Goal: Use online tool/utility: Utilize a website feature to perform a specific function

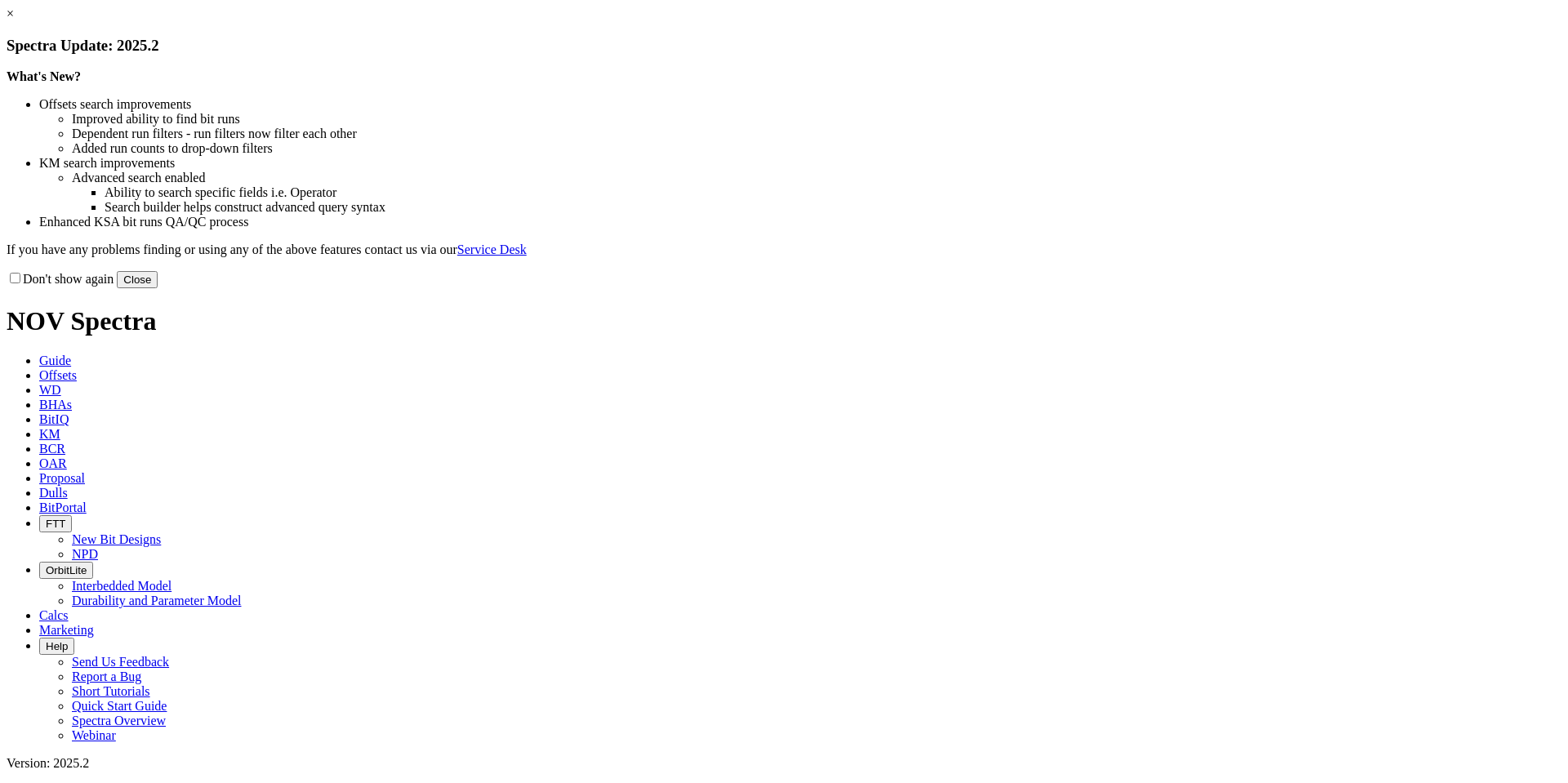
click at [13, 20] on link "×" at bounding box center [11, 13] width 8 height 13
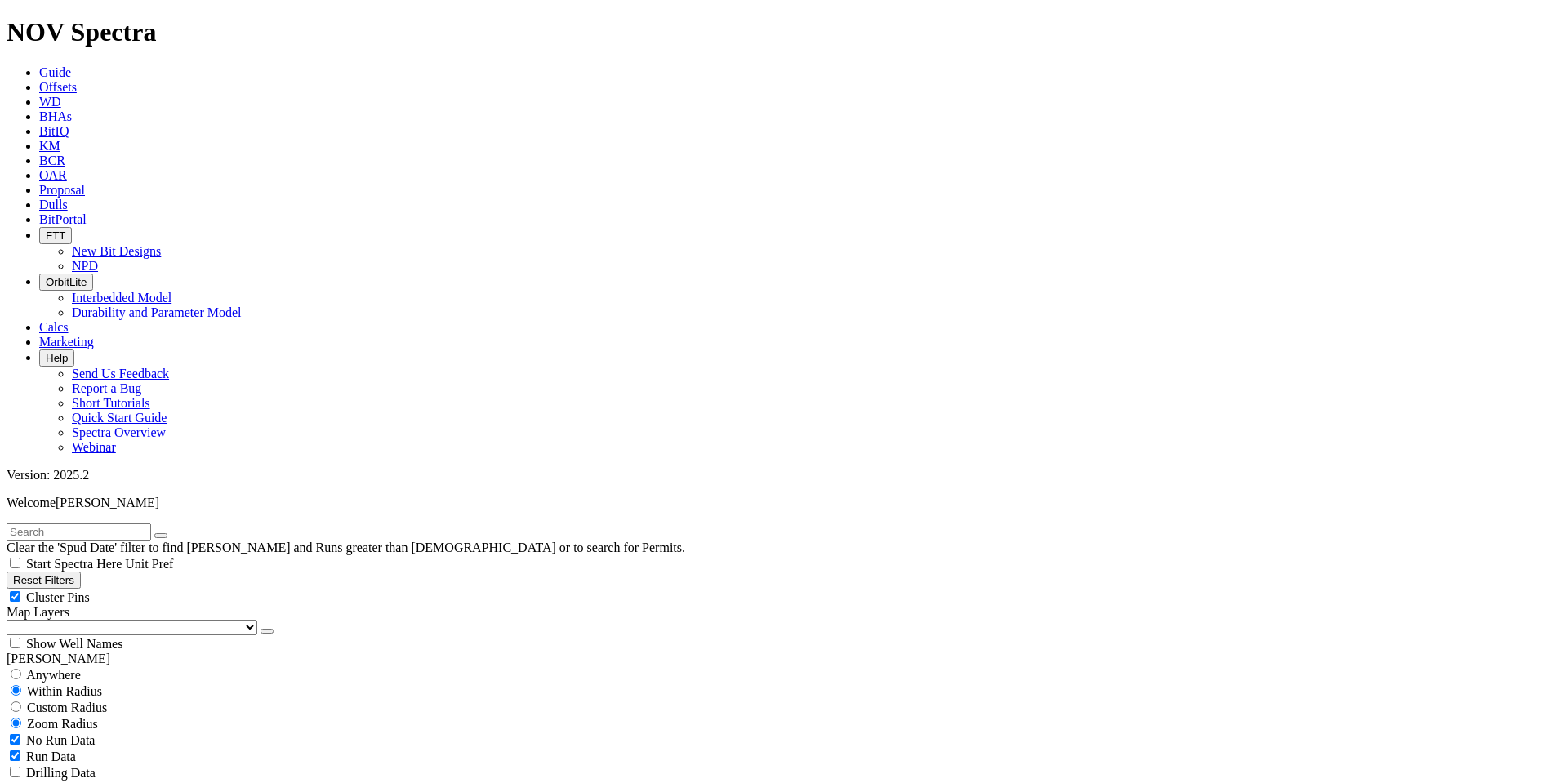
click at [81, 572] on button "Reset Filters" at bounding box center [43, 581] width 74 height 17
type input "[DATE]"
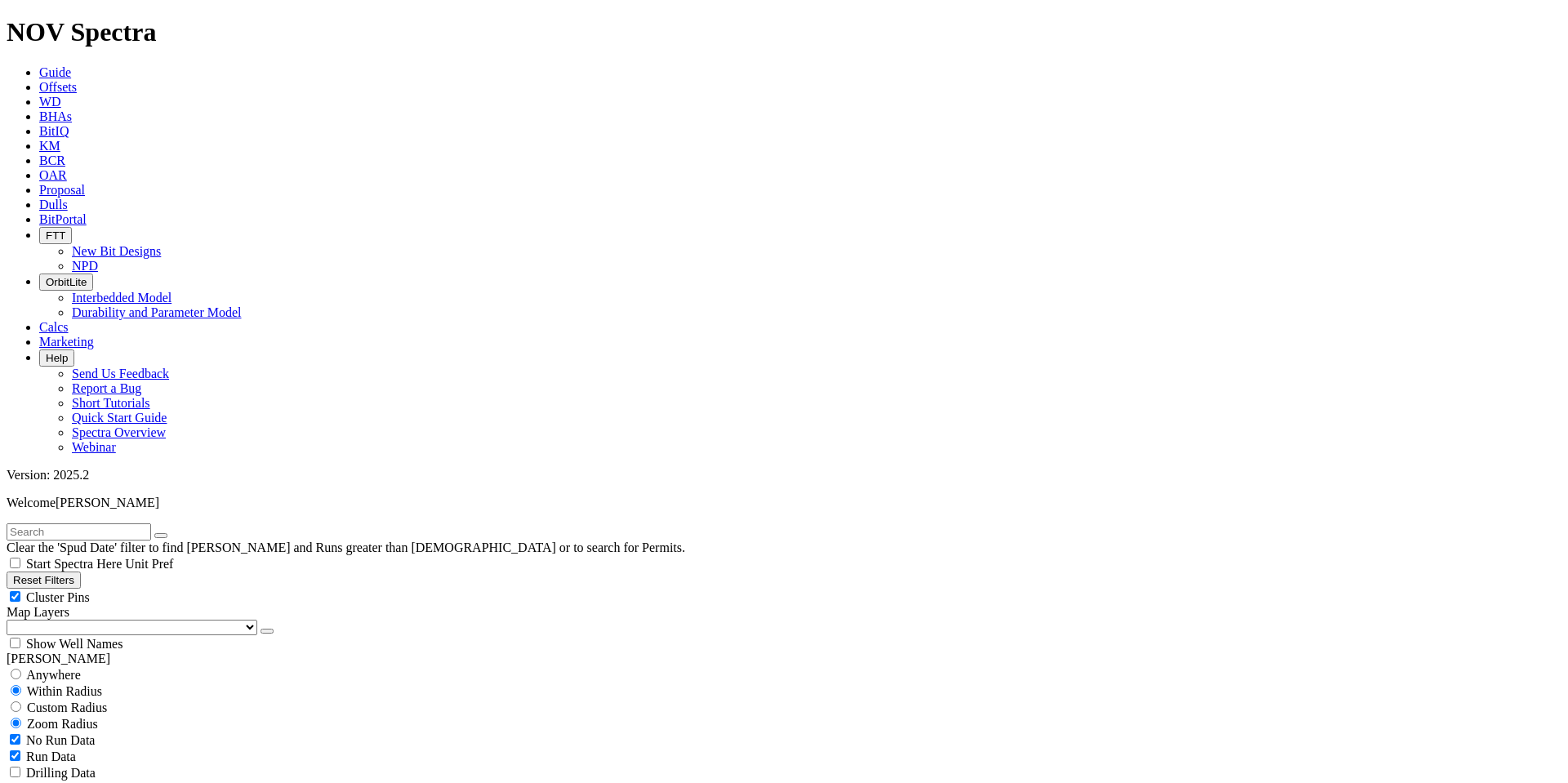
select select "10.625"
checkbox input "false"
select select "? number:10.625 ?"
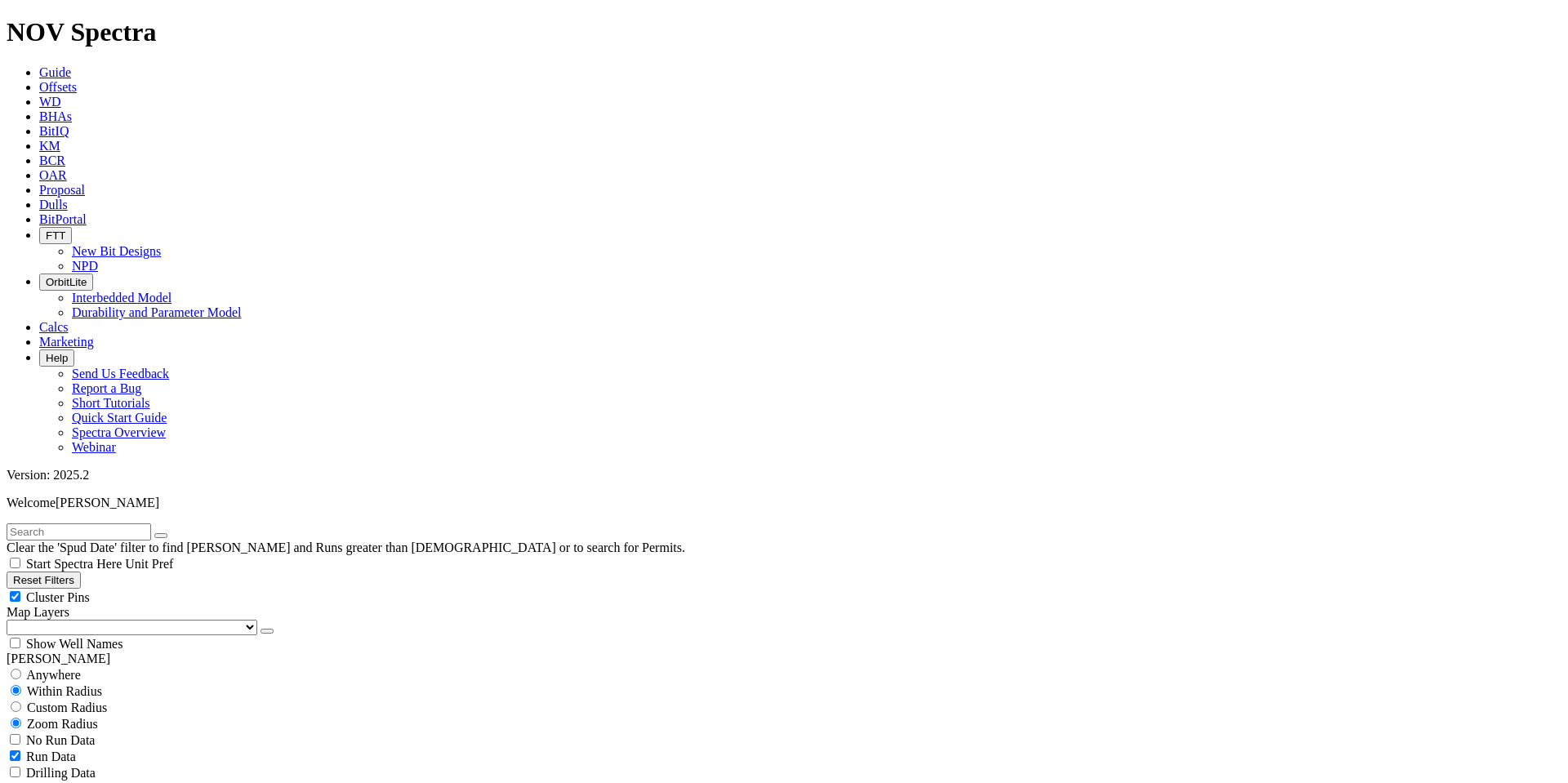
scroll to position [40423, 0]
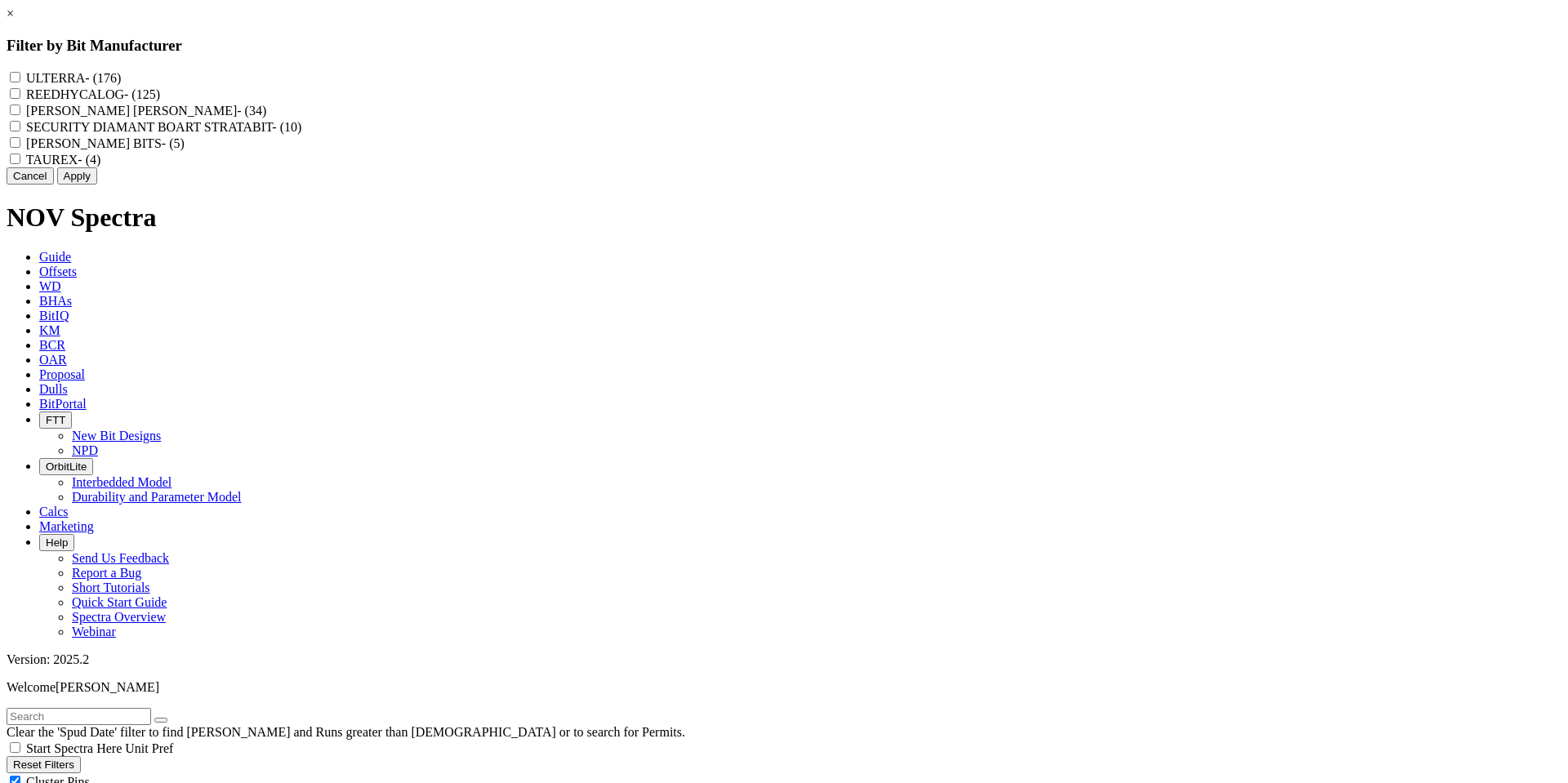
click at [160, 98] on label "REEDHYCALOG - (125)" at bounding box center [92, 94] width 134 height 13
click at [20, 98] on input "REEDHYCALOG - (125)" at bounding box center [14, 93] width 11 height 11
checkbox input "true"
click at [97, 185] on button "Apply" at bounding box center [77, 176] width 40 height 17
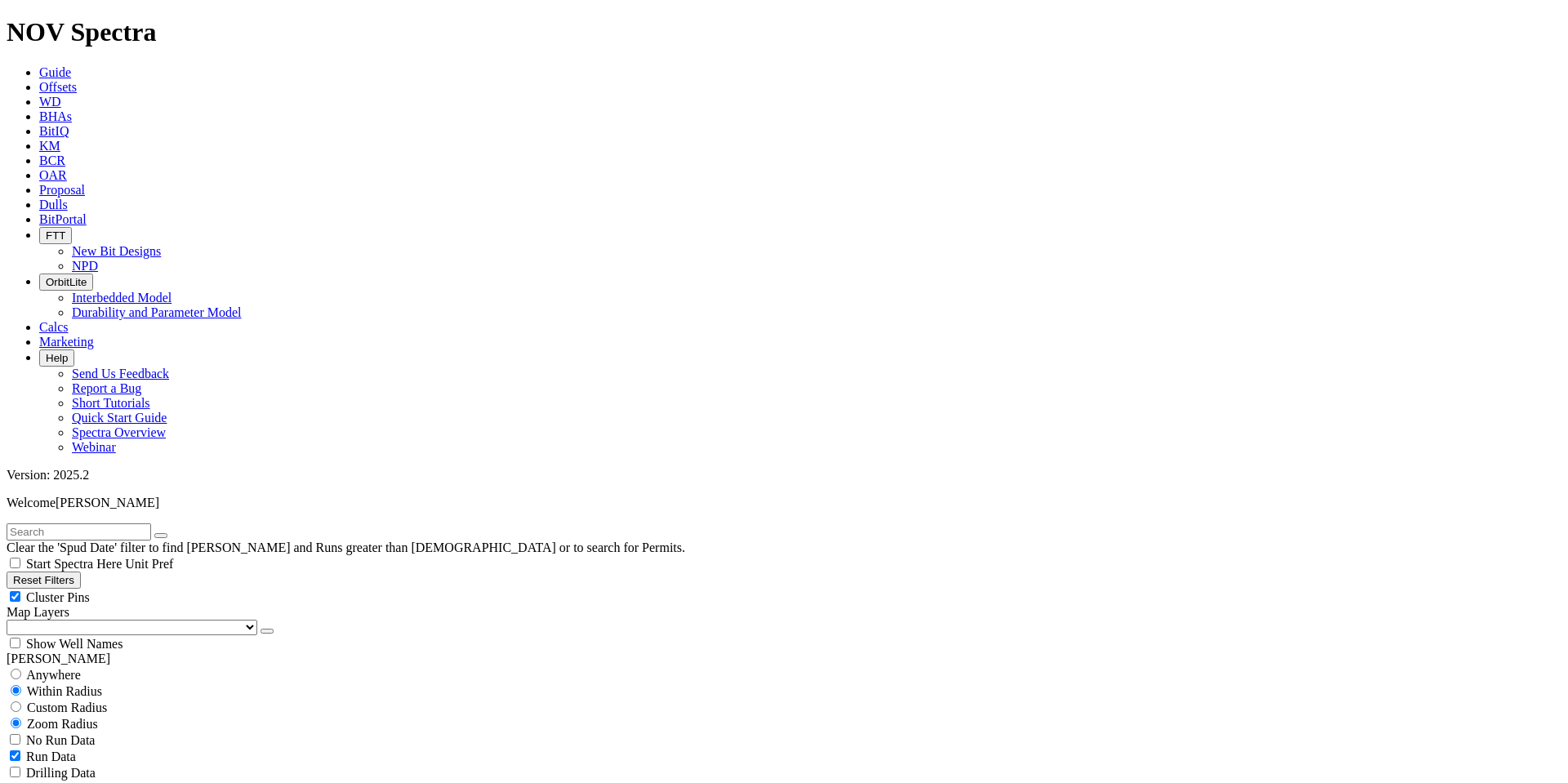
scroll to position [15771, 0]
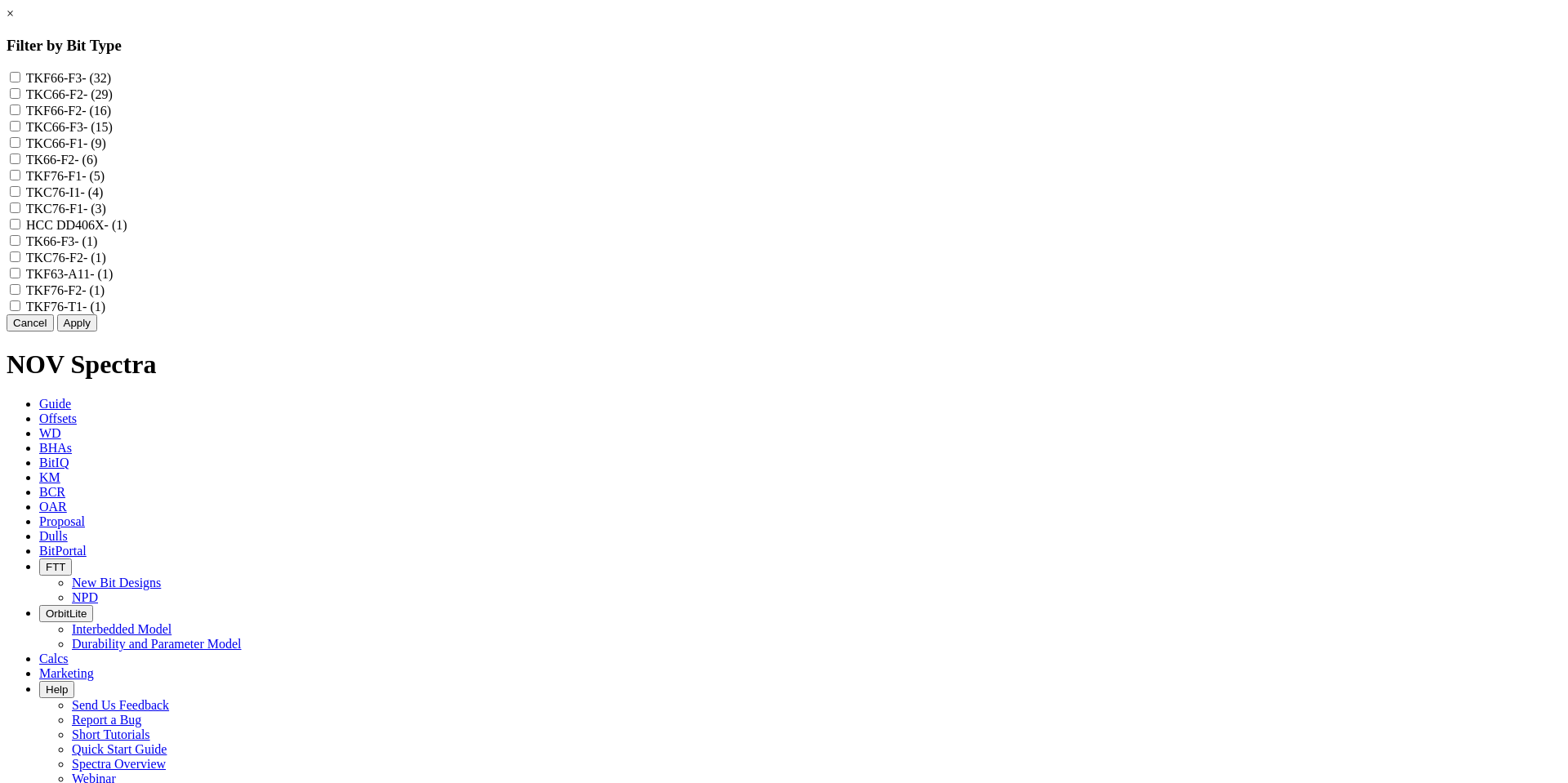
click at [13, 20] on link "×" at bounding box center [11, 13] width 8 height 13
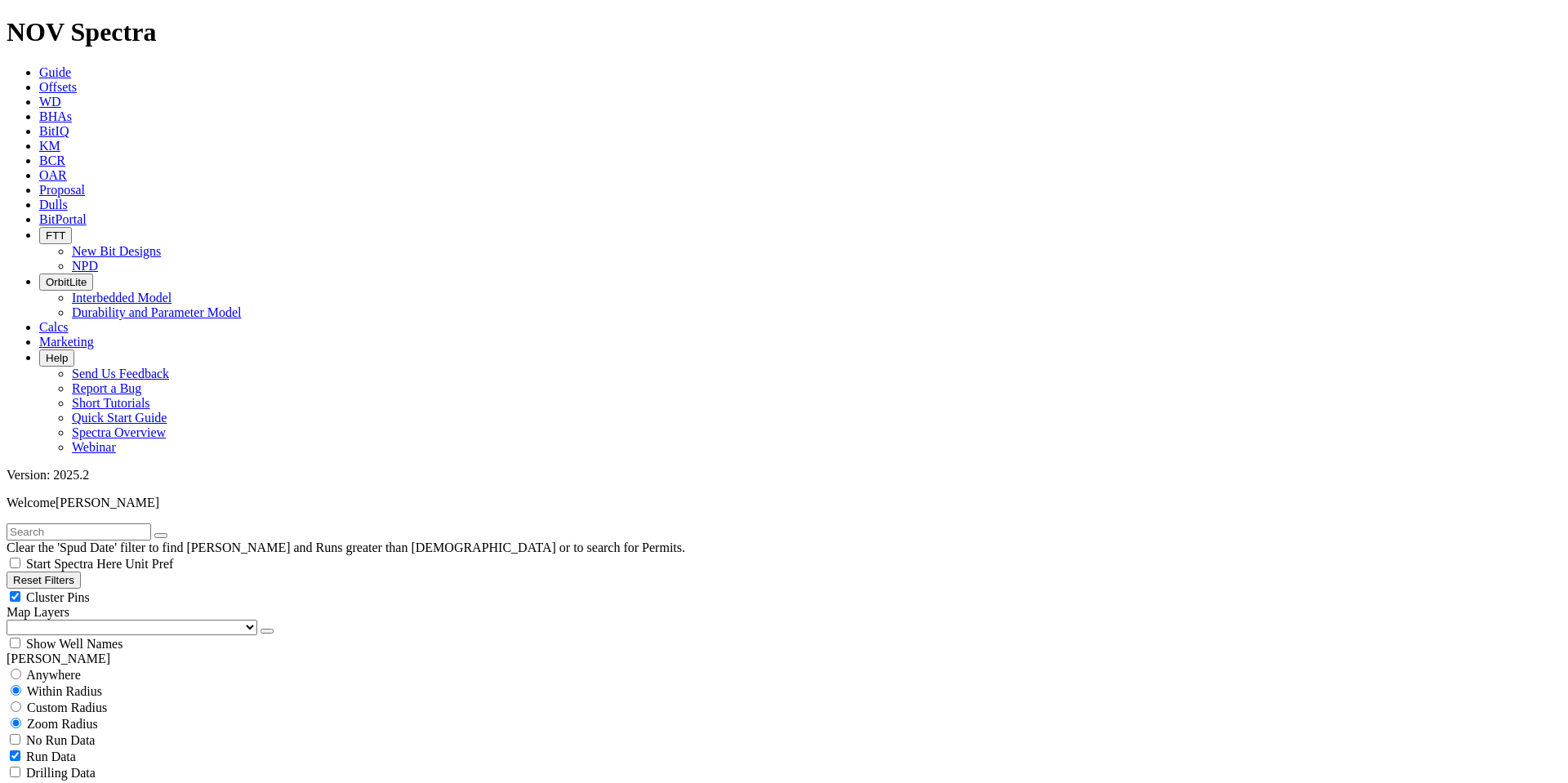
select select
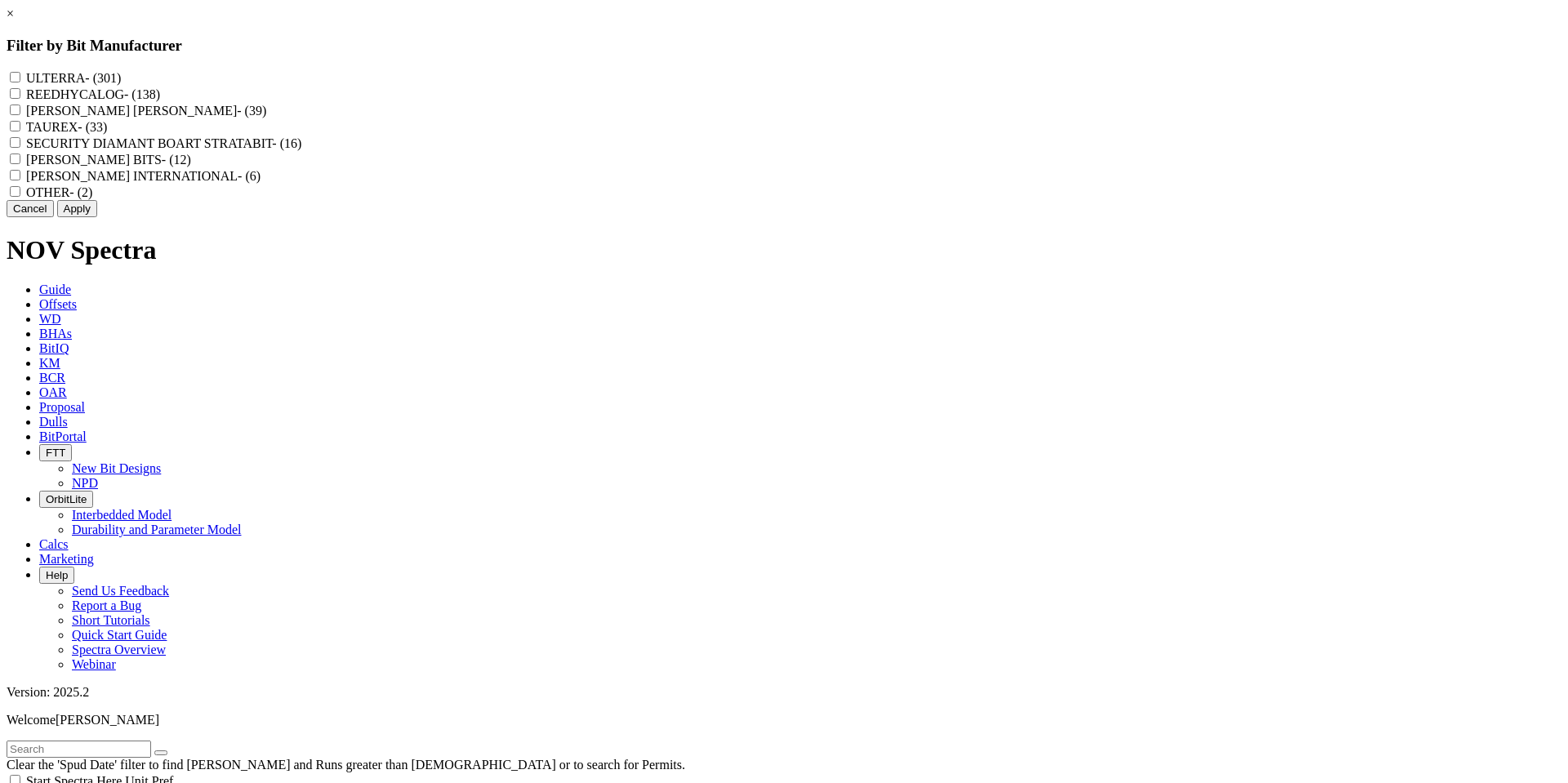
click at [684, 102] on div "REEDHYCALOG - (138)" at bounding box center [784, 93] width 1555 height 16
click at [20, 99] on input "REEDHYCALOG - (138)" at bounding box center [14, 93] width 11 height 11
checkbox input "true"
click at [97, 218] on button "Apply" at bounding box center [77, 209] width 40 height 17
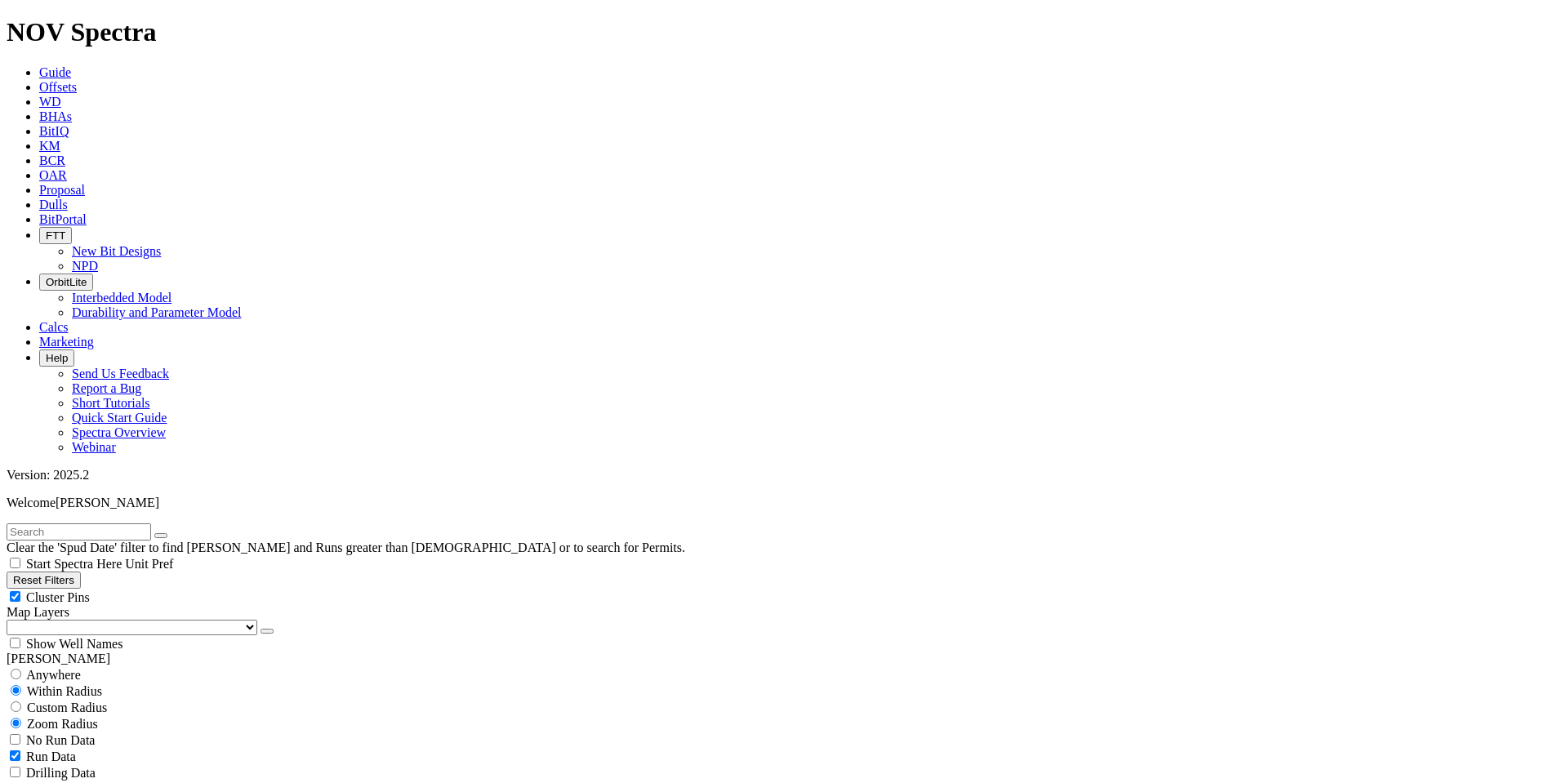
scroll to position [17725, 0]
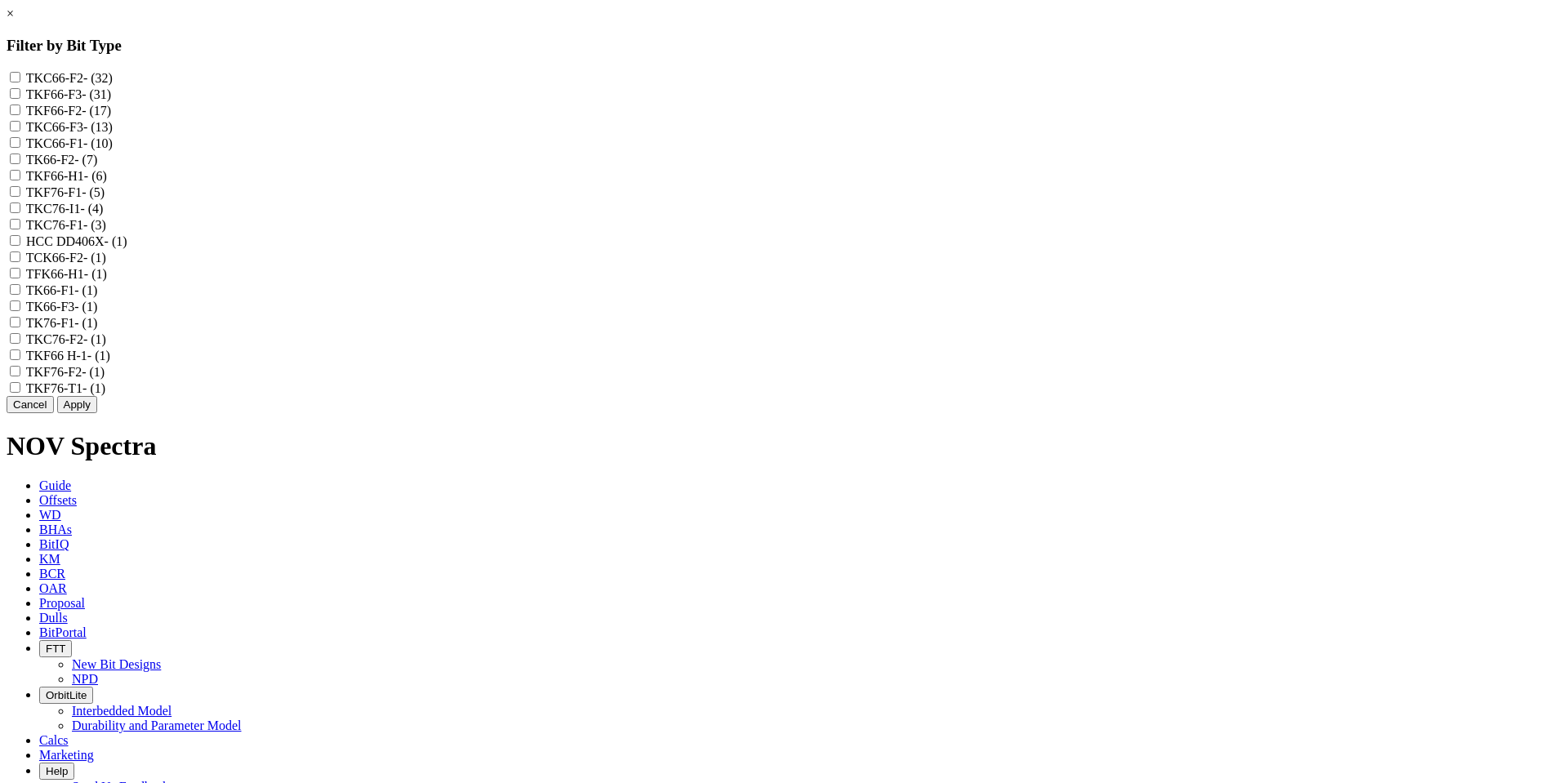
click at [20, 180] on input "TKF66-H1 - (6)" at bounding box center [14, 174] width 11 height 11
checkbox input "true"
click at [20, 278] on input "TFK66-H1 - (1)" at bounding box center [14, 273] width 11 height 11
checkbox input "true"
click at [20, 360] on H-1 "TKF66 H-1 - (1)" at bounding box center [14, 354] width 11 height 11
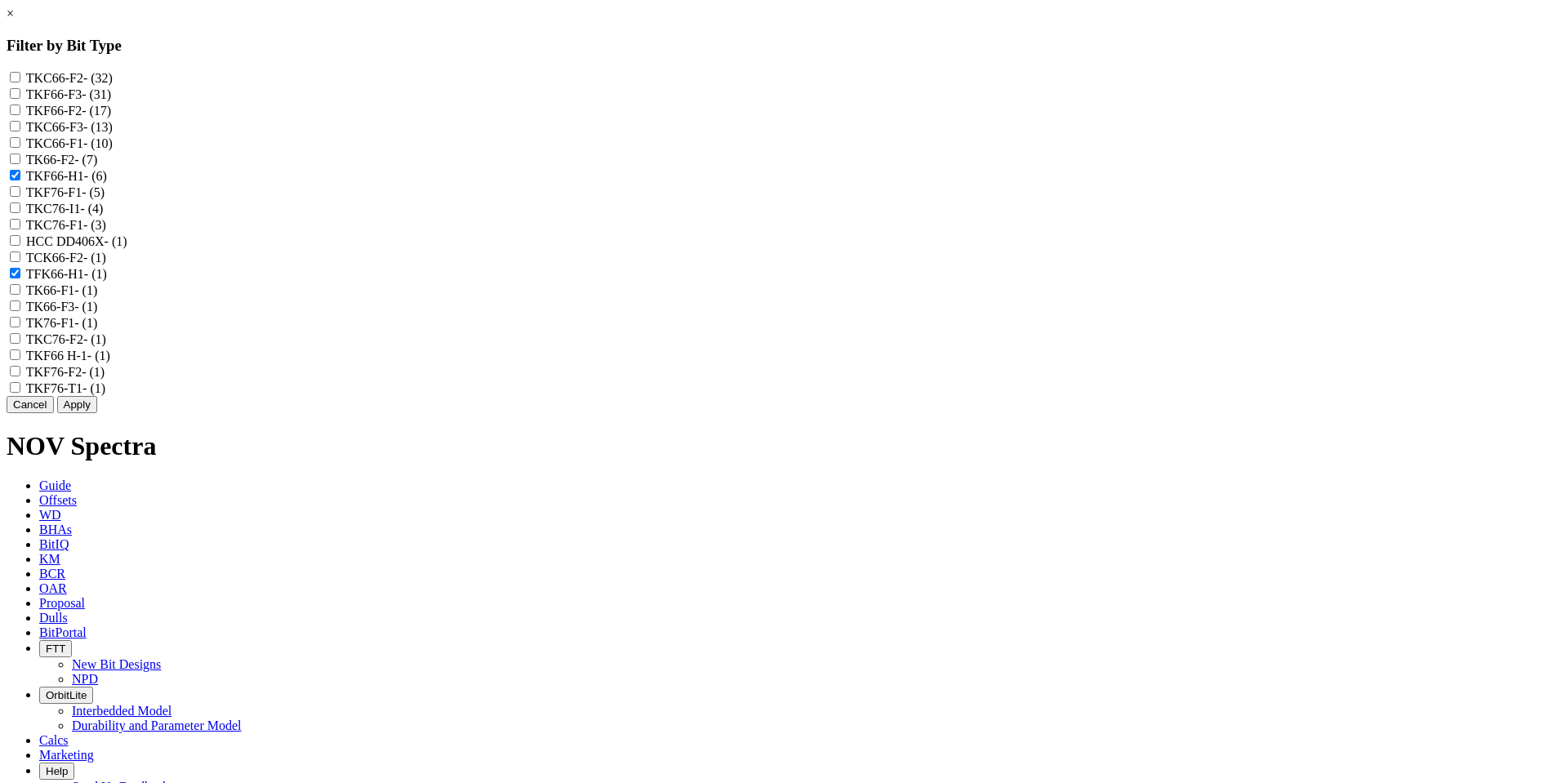
checkbox H-1 "true"
click at [97, 413] on button "Apply" at bounding box center [77, 405] width 40 height 17
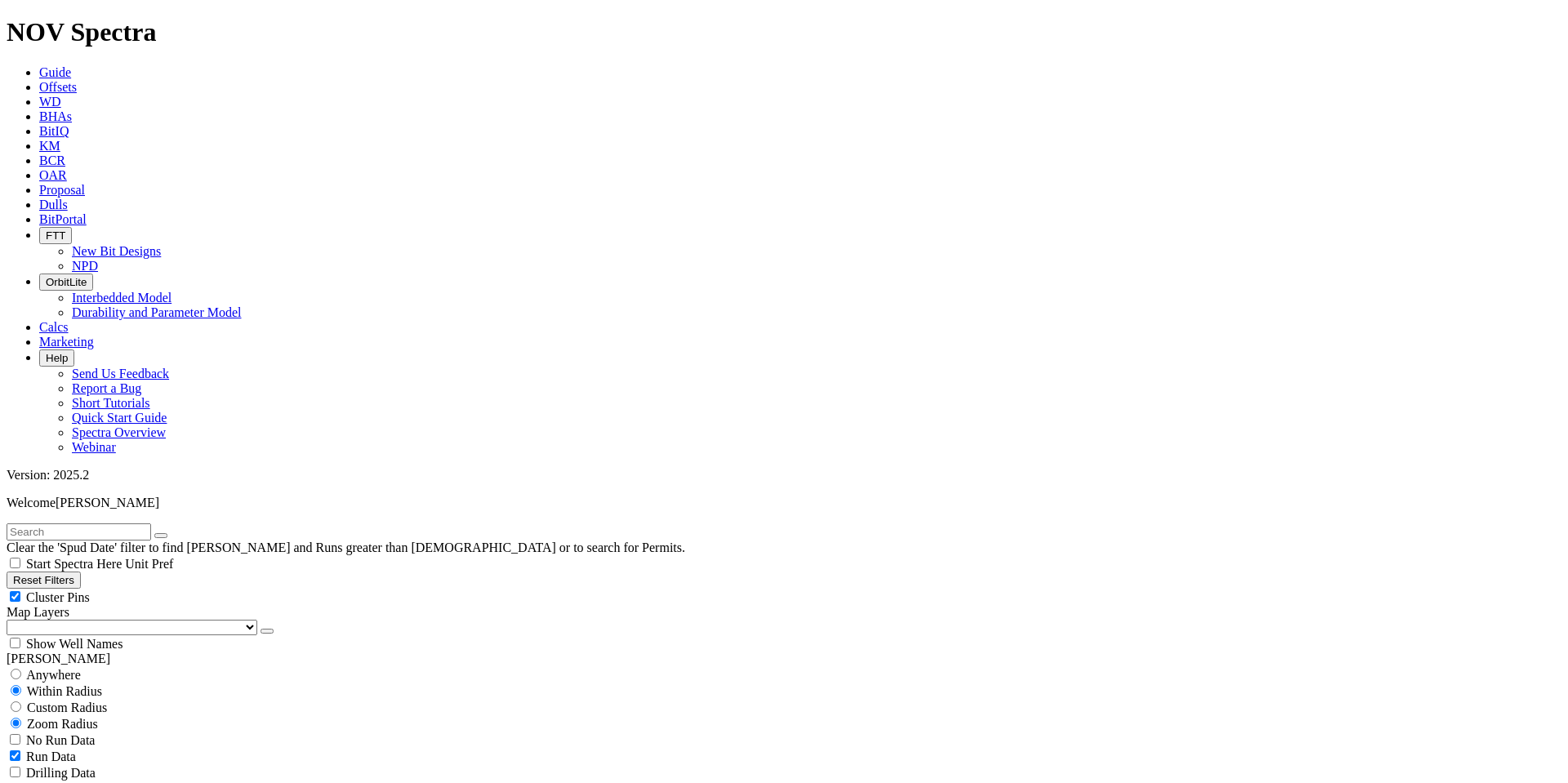
scroll to position [589, 0]
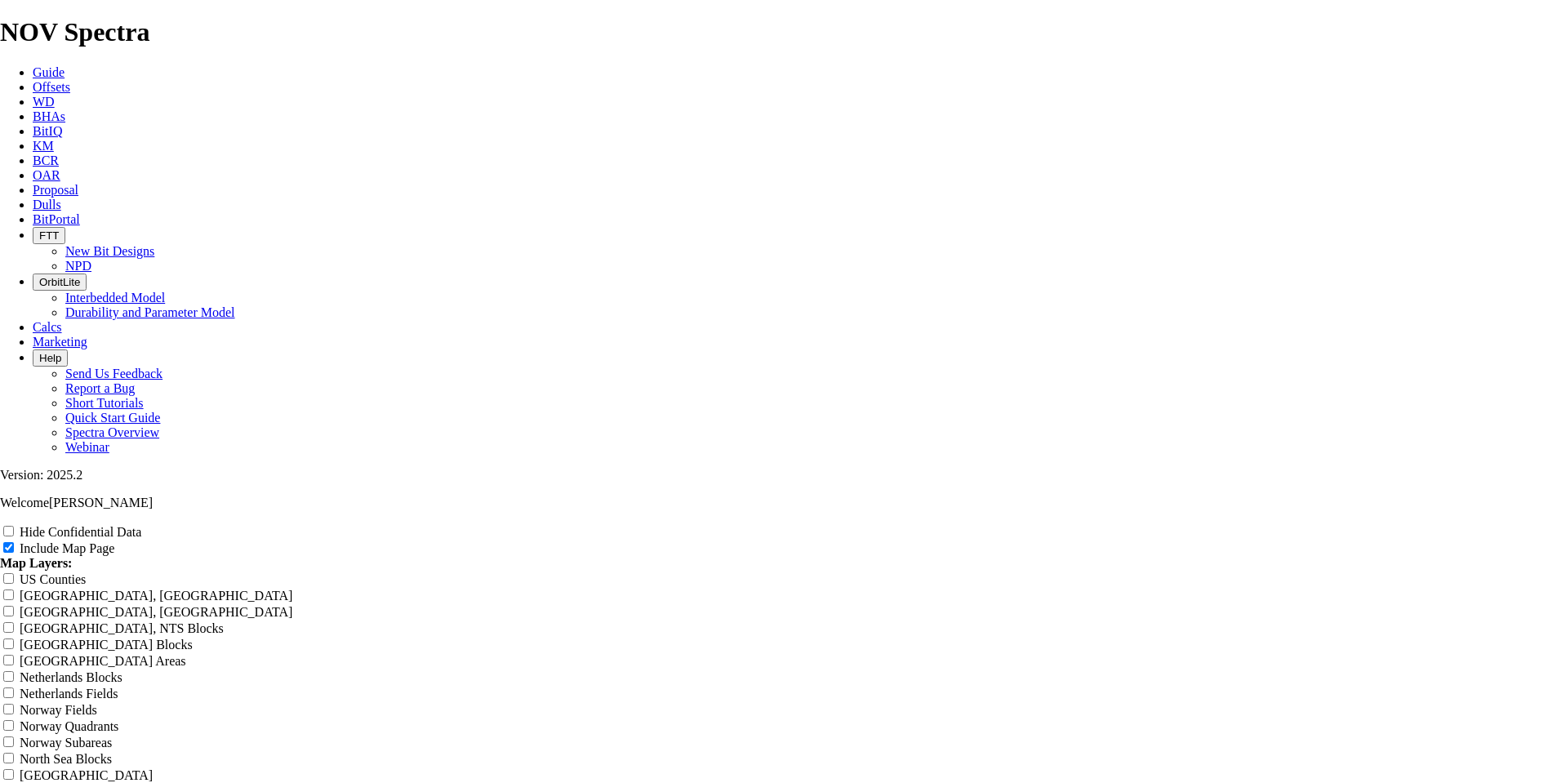
scroll to position [1960, 0]
type input "R"
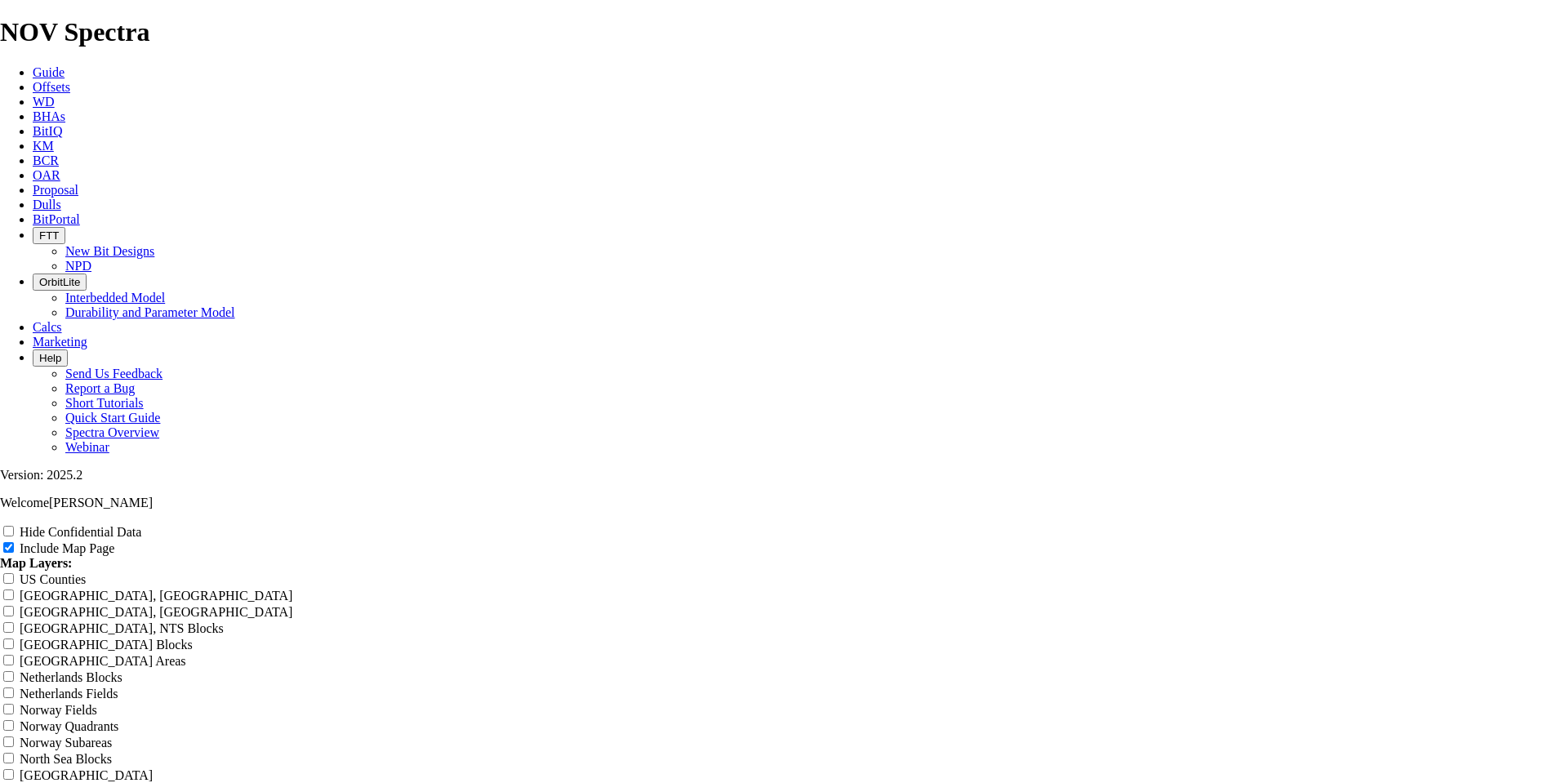
type input "R"
type input "Re"
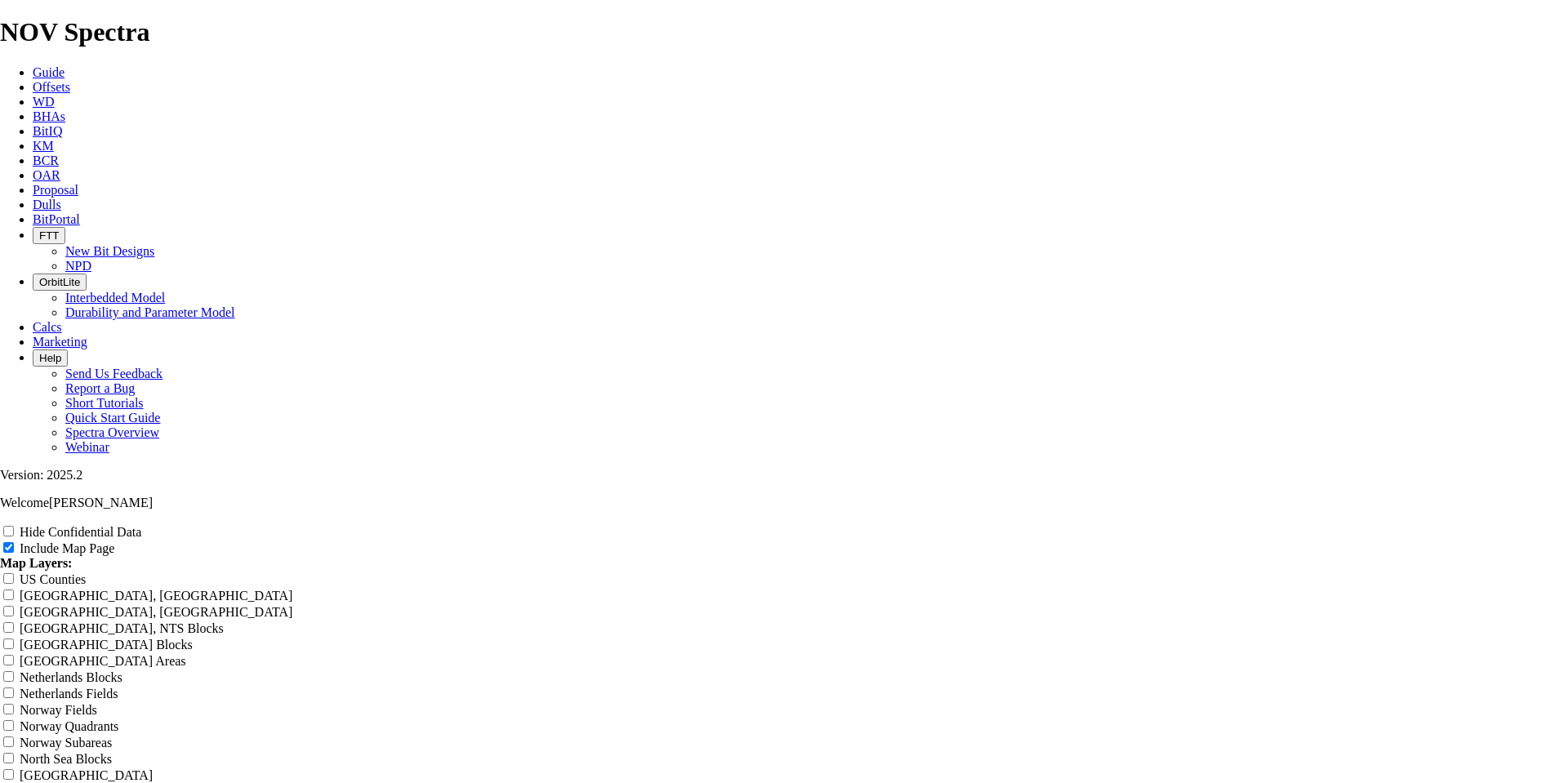
type input "Re"
type input "Ree"
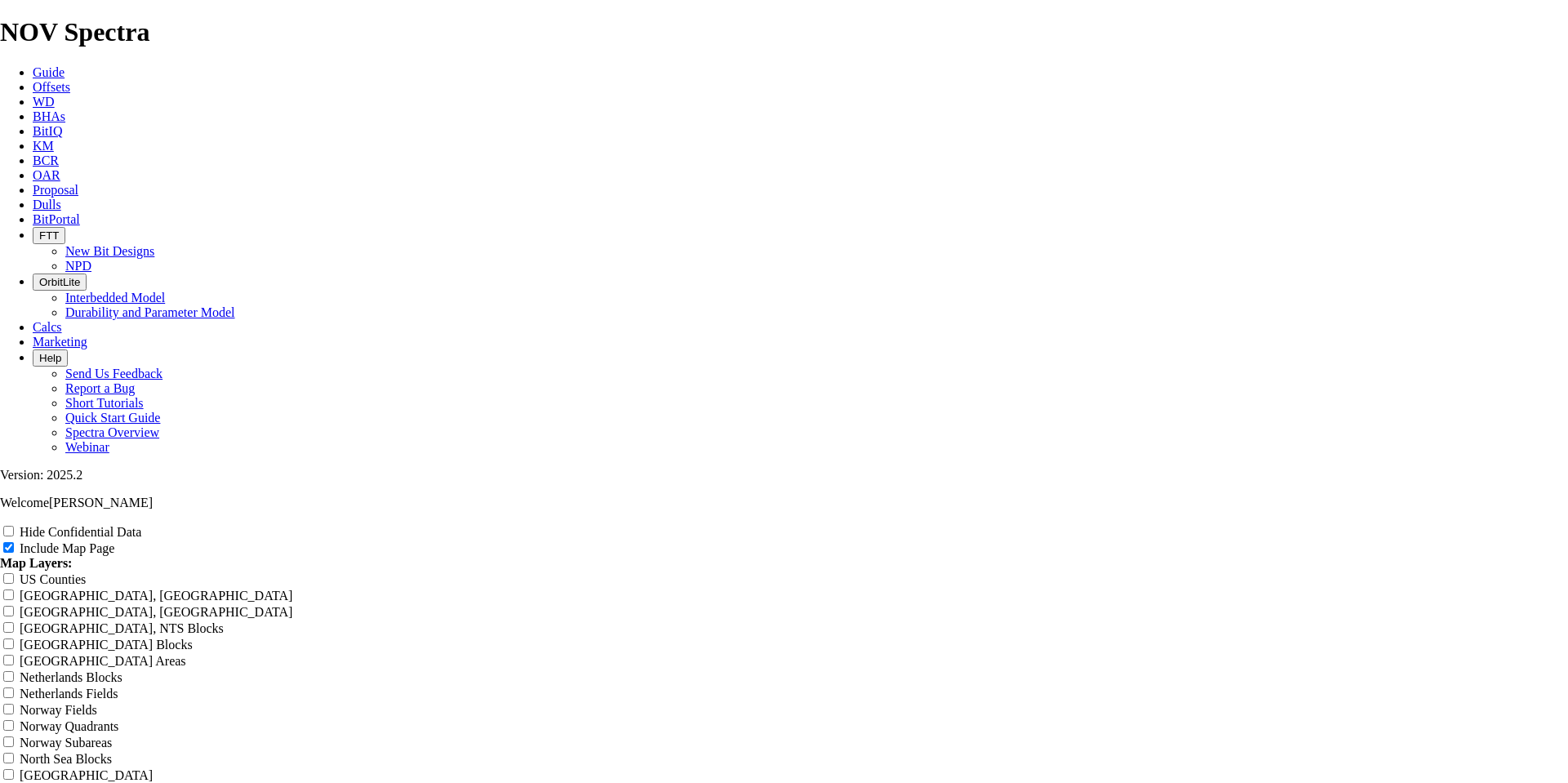
type input "Ree"
type input "[PERSON_NAME]"
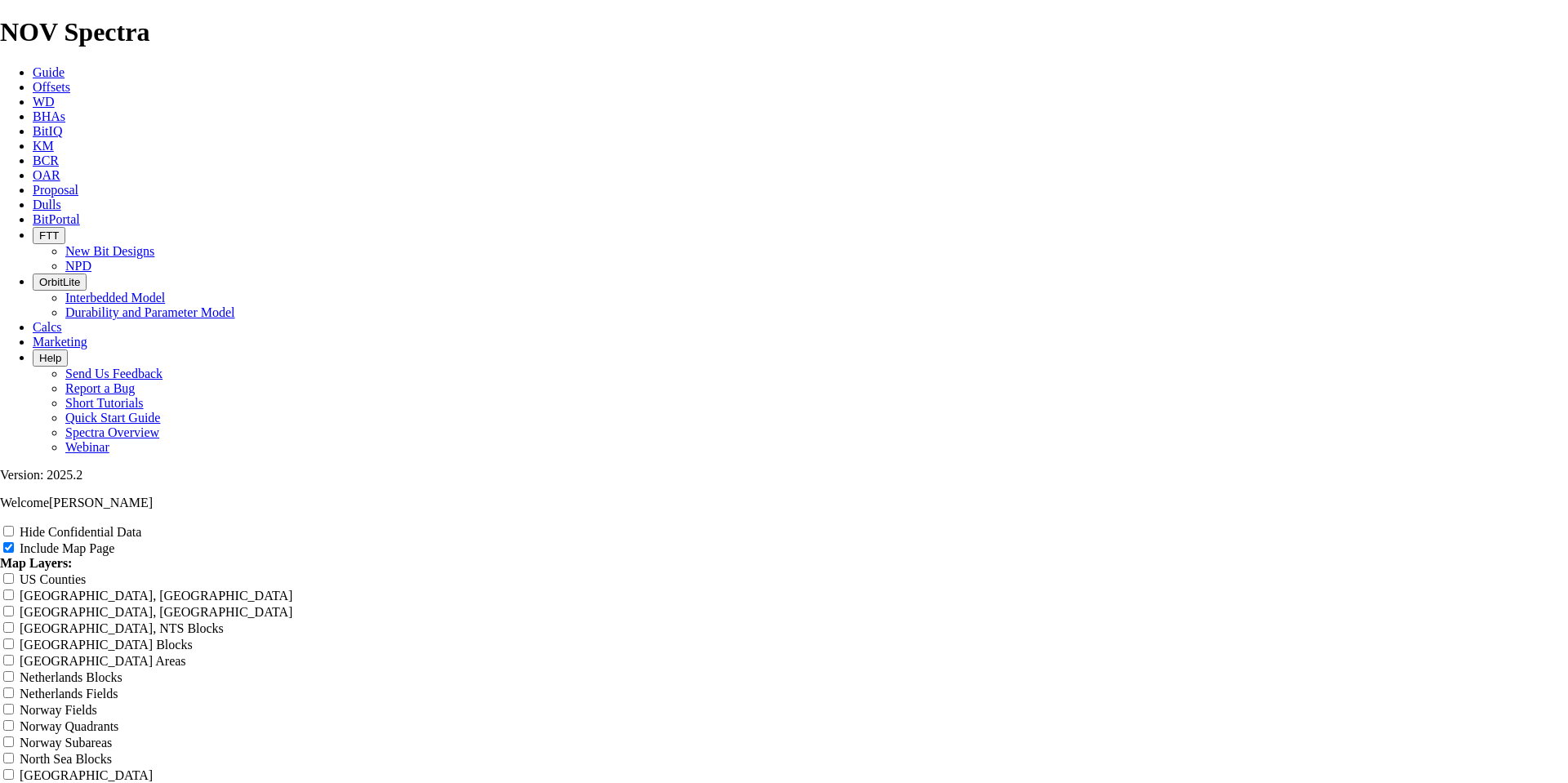
type input "[PERSON_NAME]"
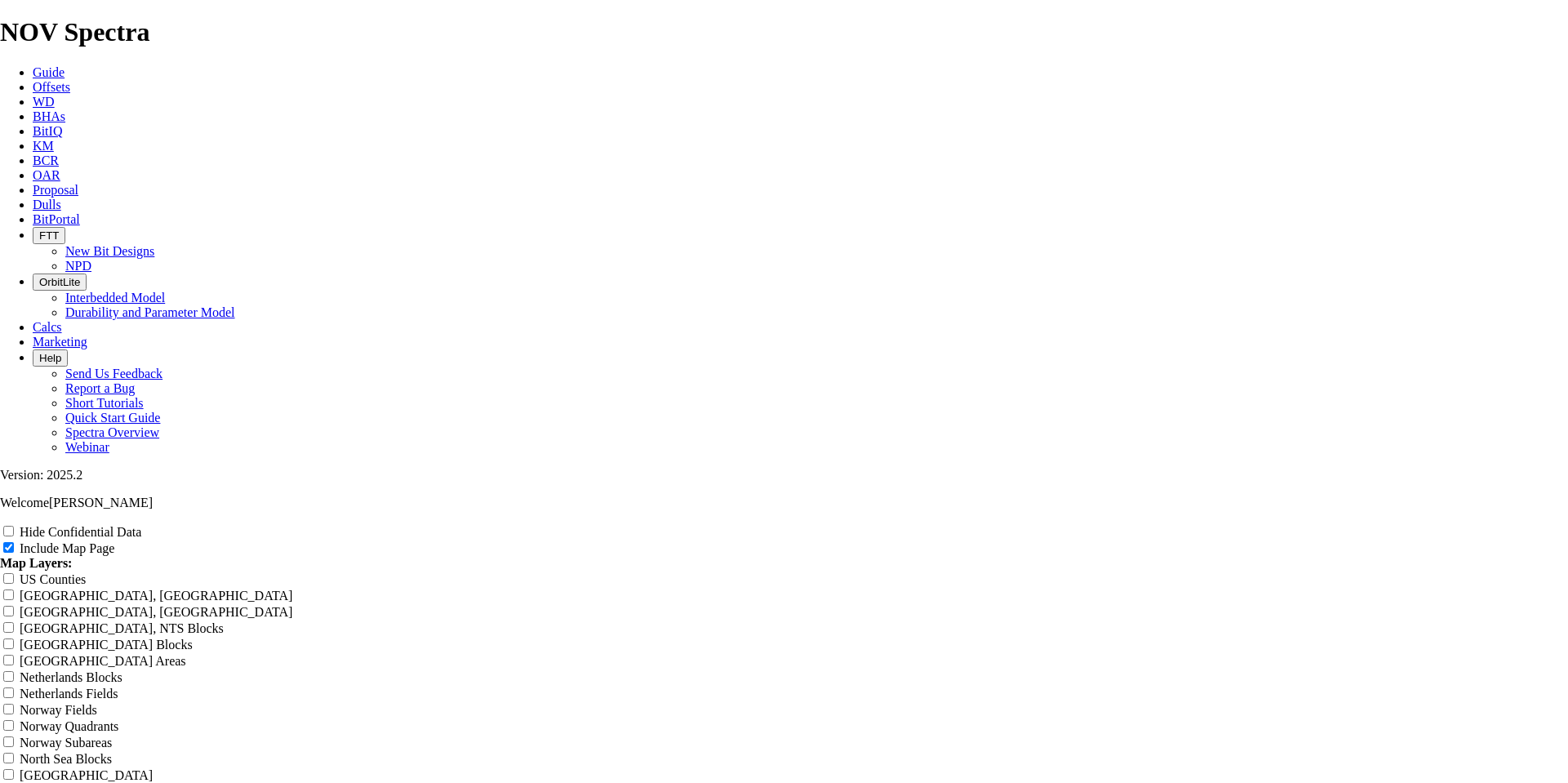
type input "[PERSON_NAME] 1"
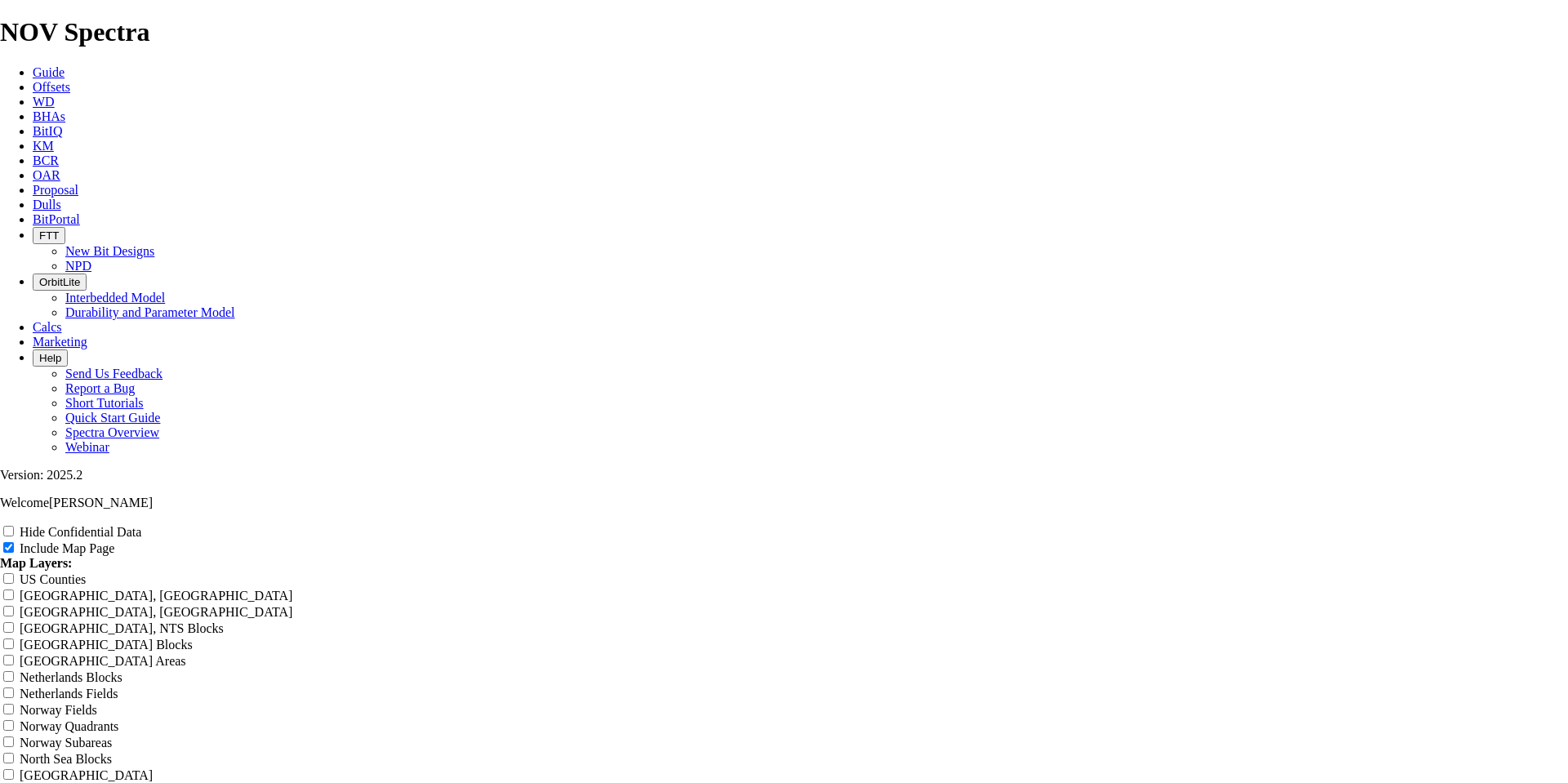
type input "[PERSON_NAME] 1-"
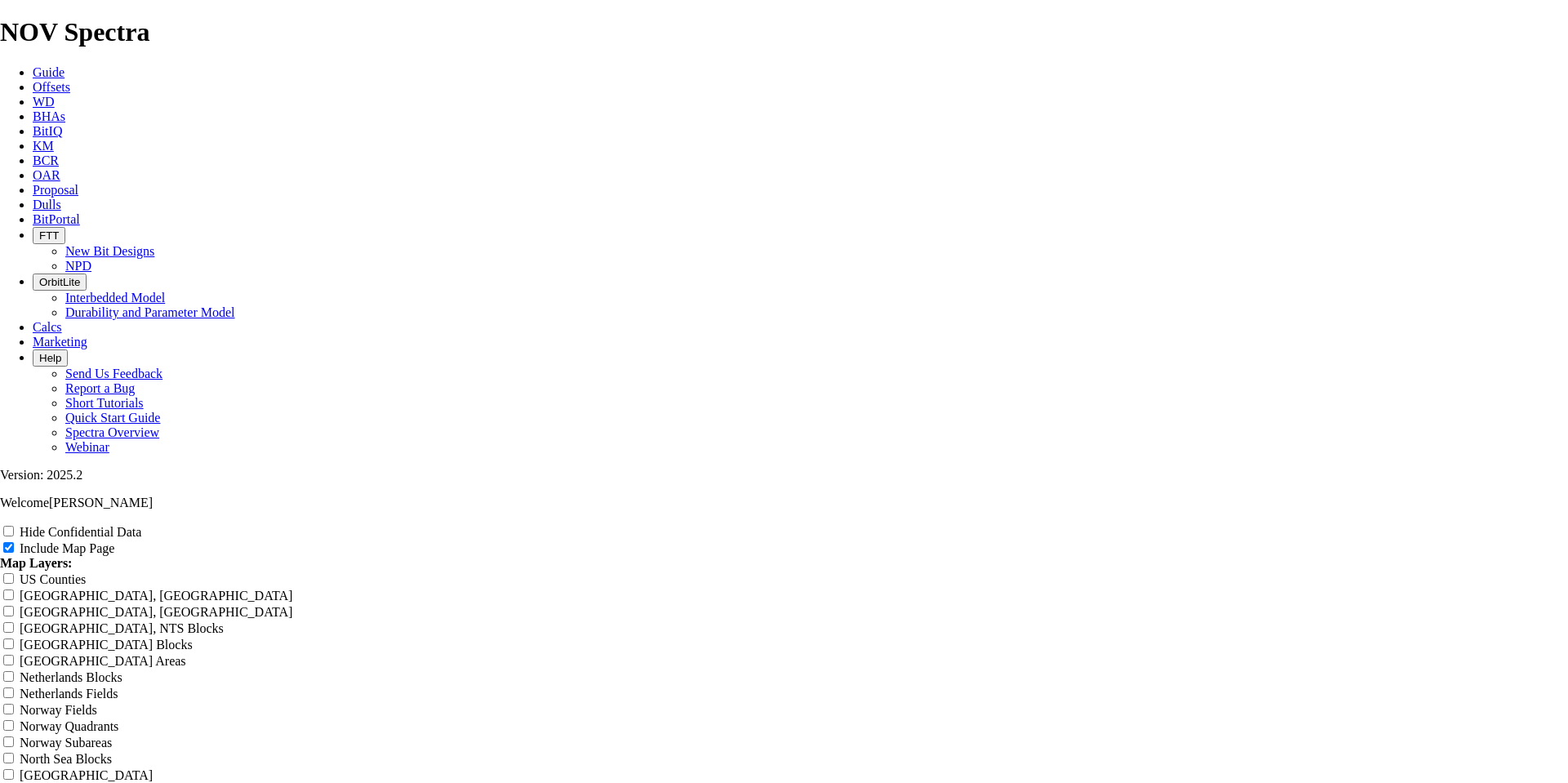
type input "[PERSON_NAME] 1-5"
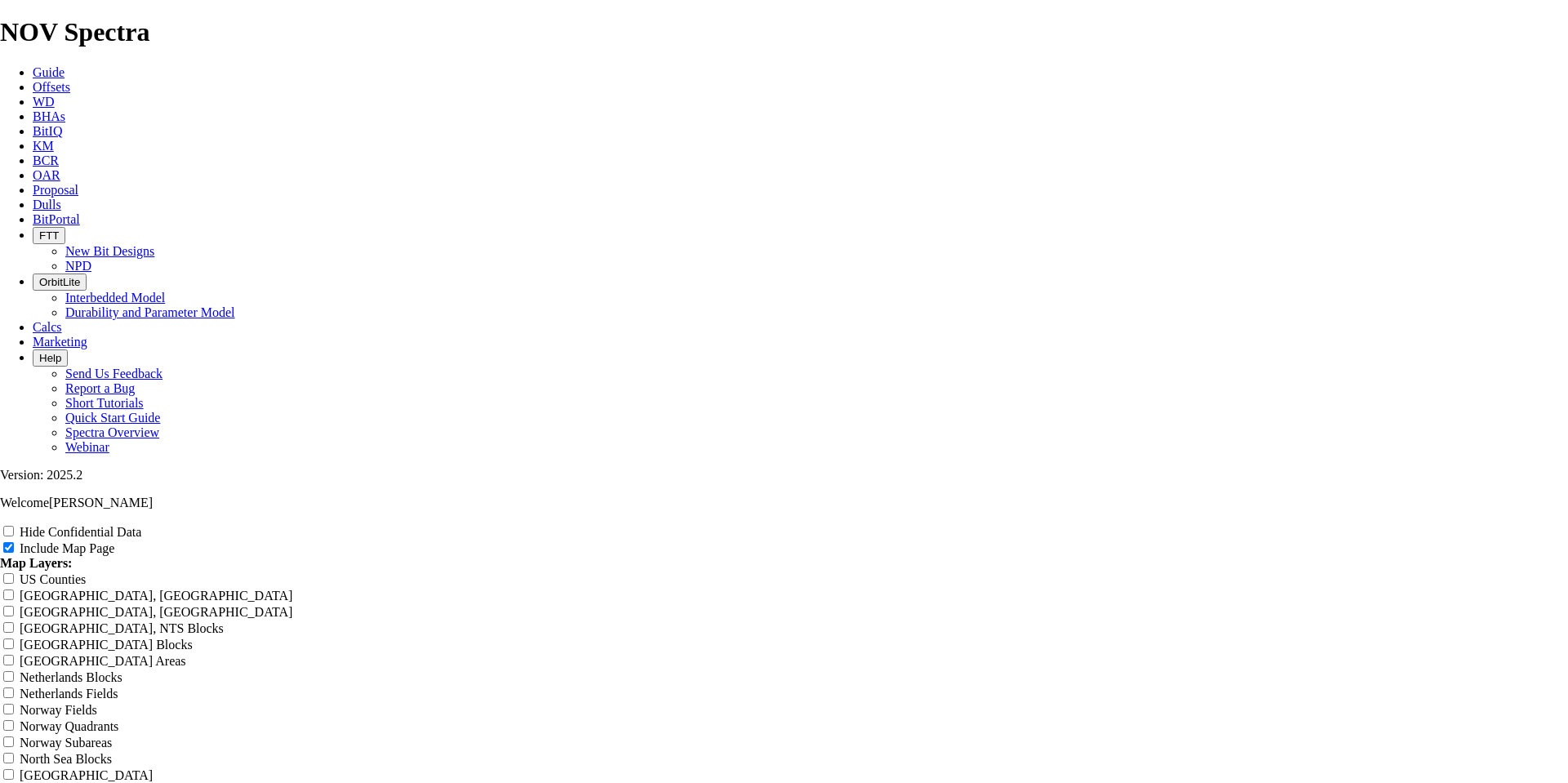
type input "[PERSON_NAME] 1-5/"
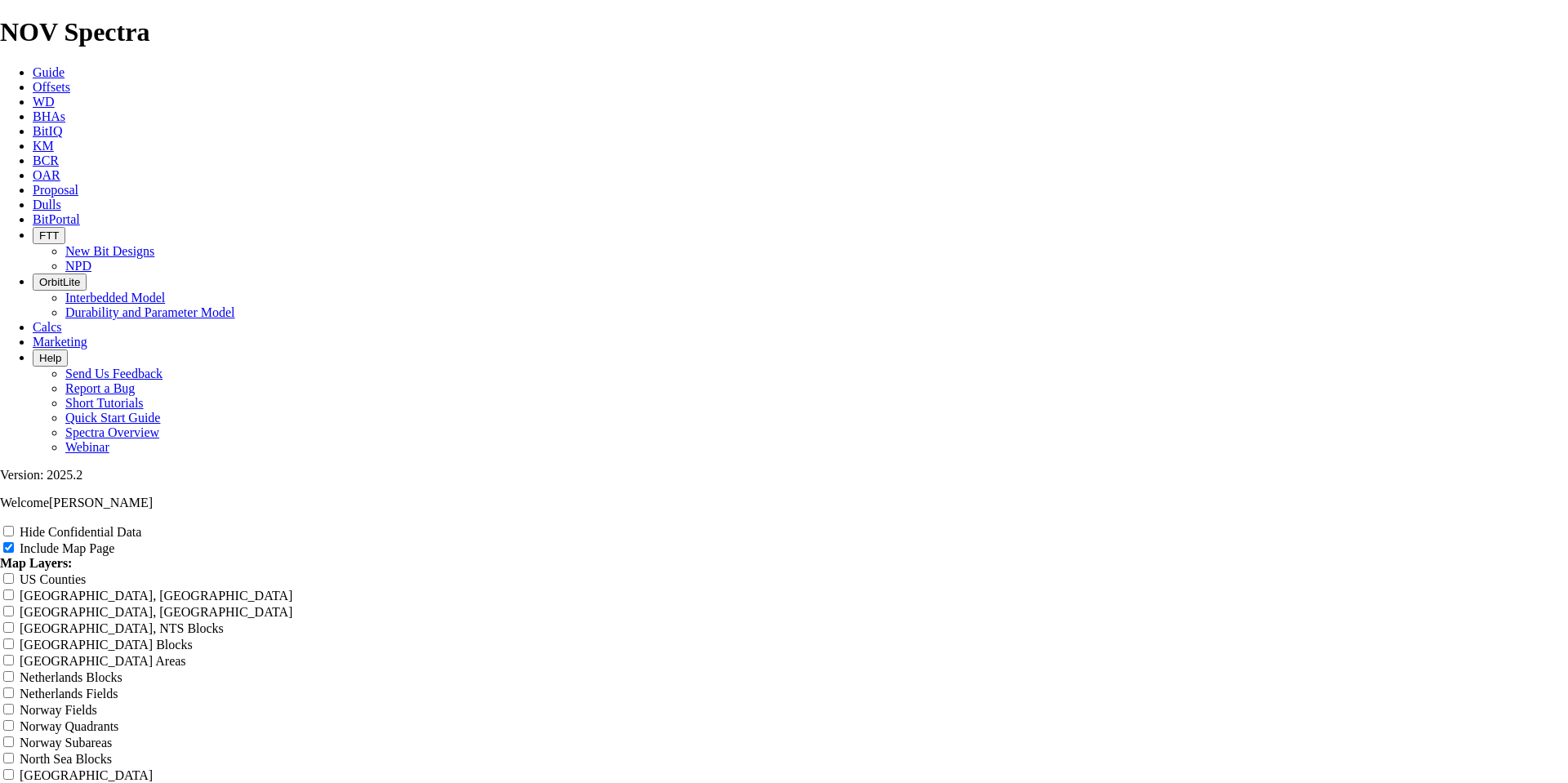
type input "[PERSON_NAME] 1-5/8"
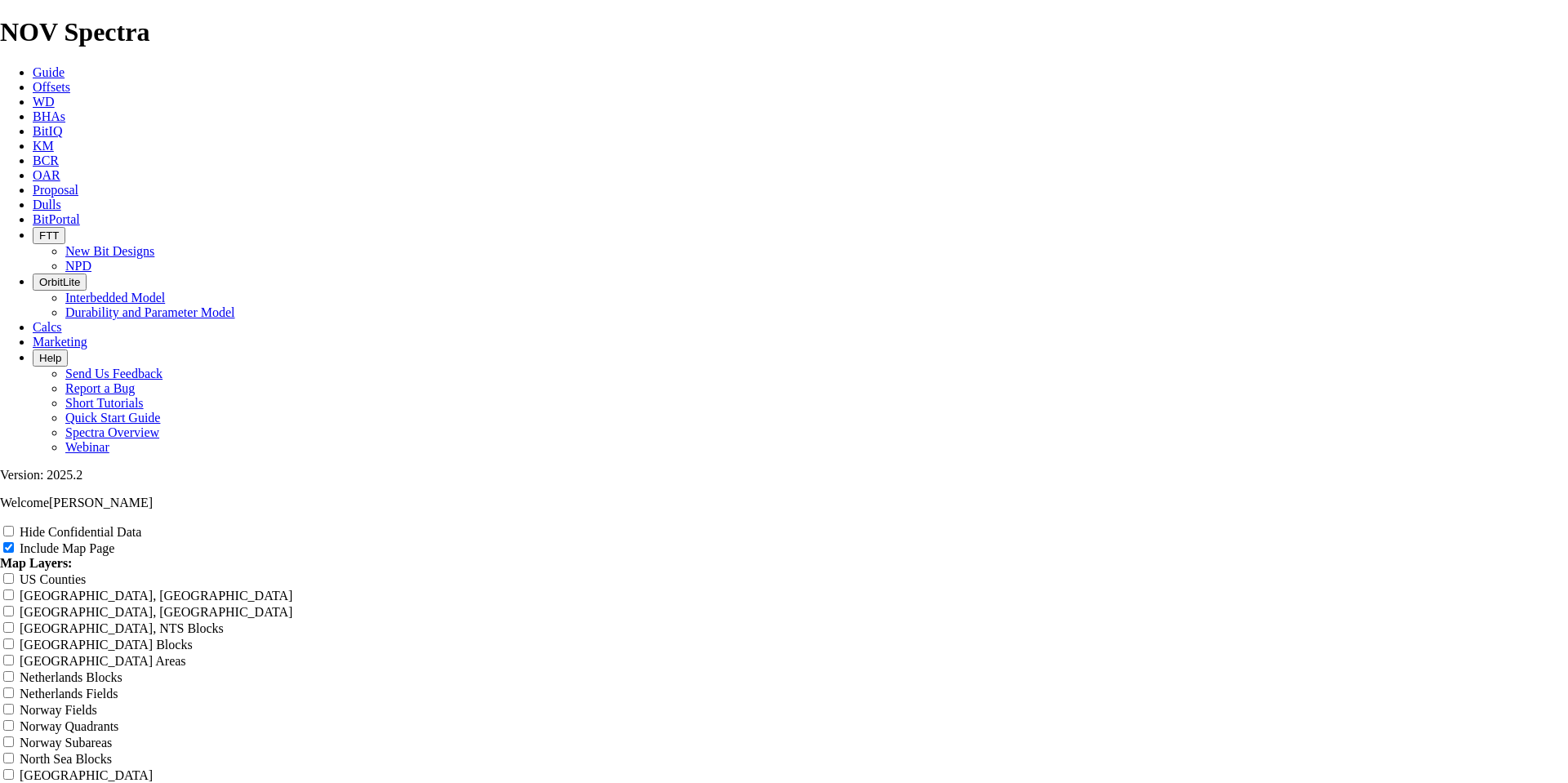
type input "[PERSON_NAME] 1-5/8""
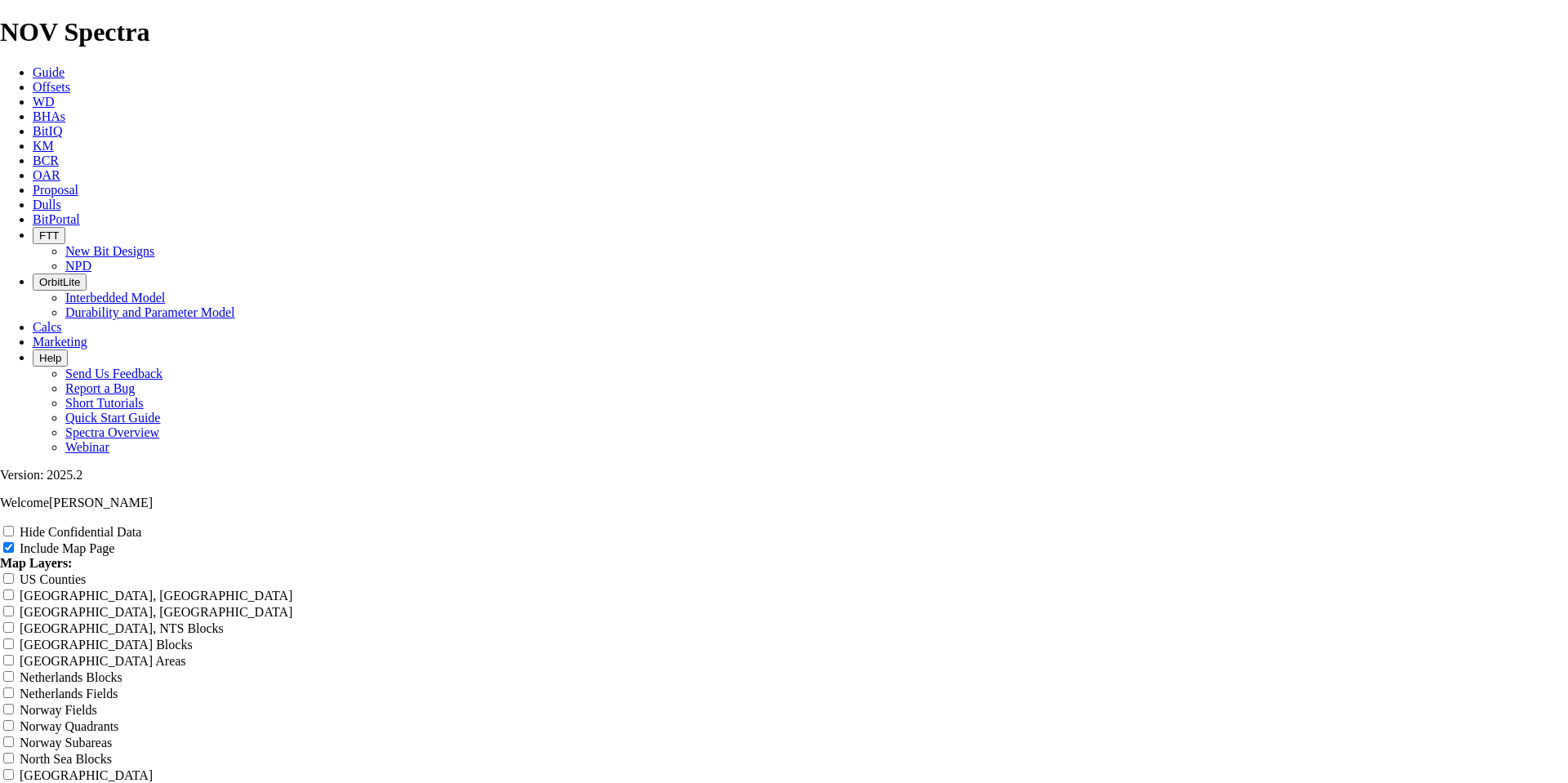
type input "[PERSON_NAME] 1-5/8"
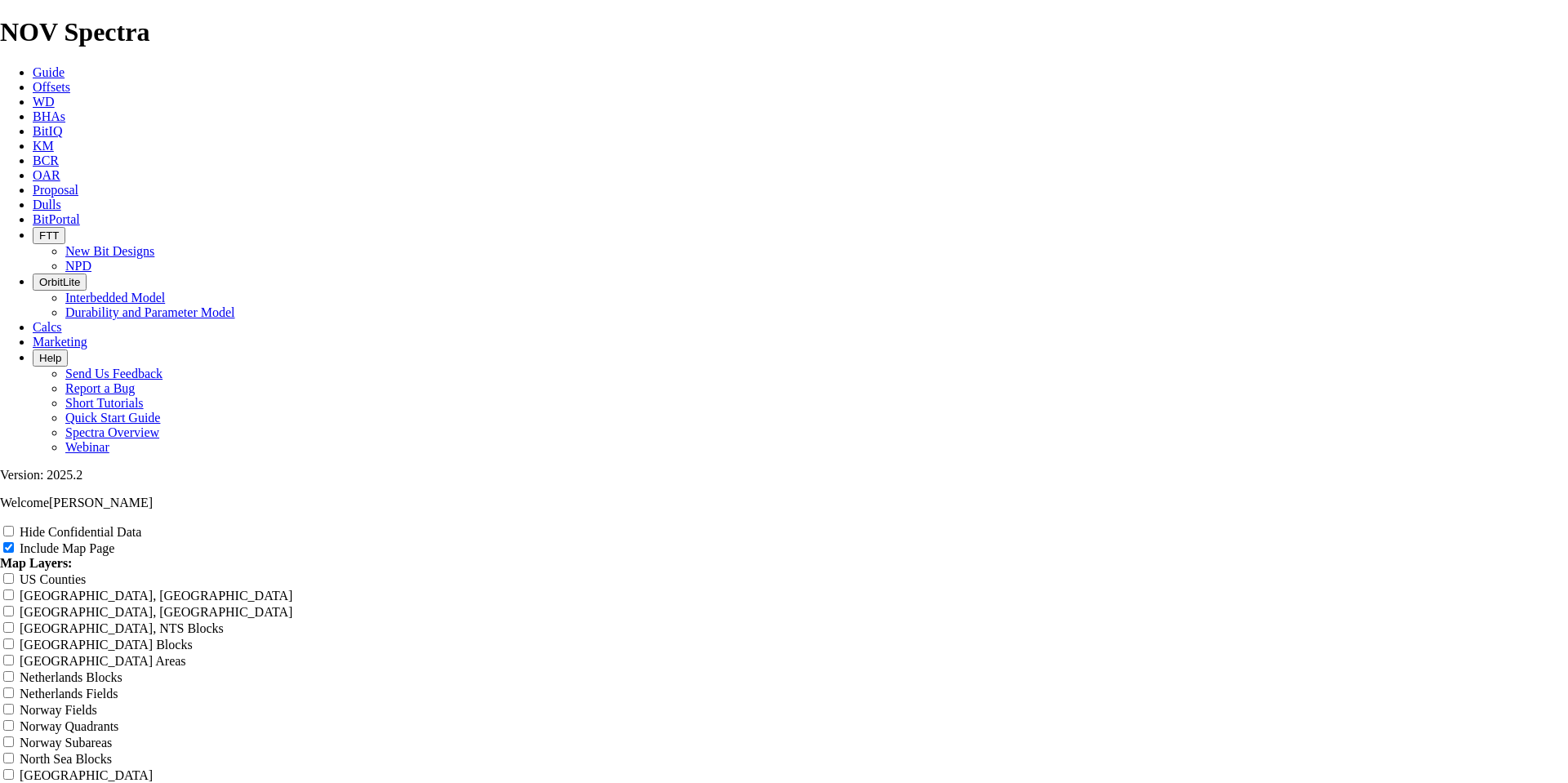
type input "[PERSON_NAME] 1-5/"
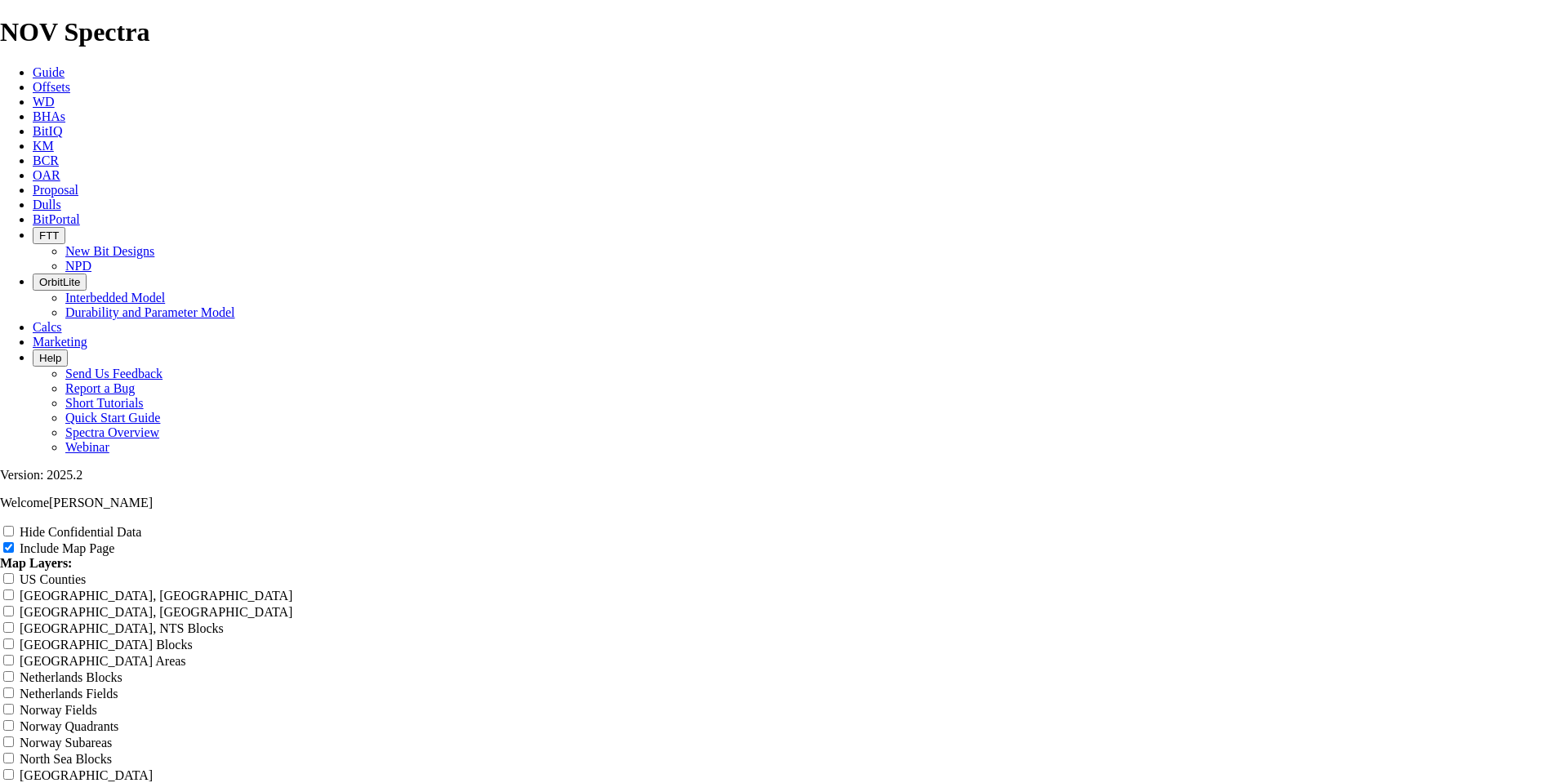
type input "[PERSON_NAME] 1-5"
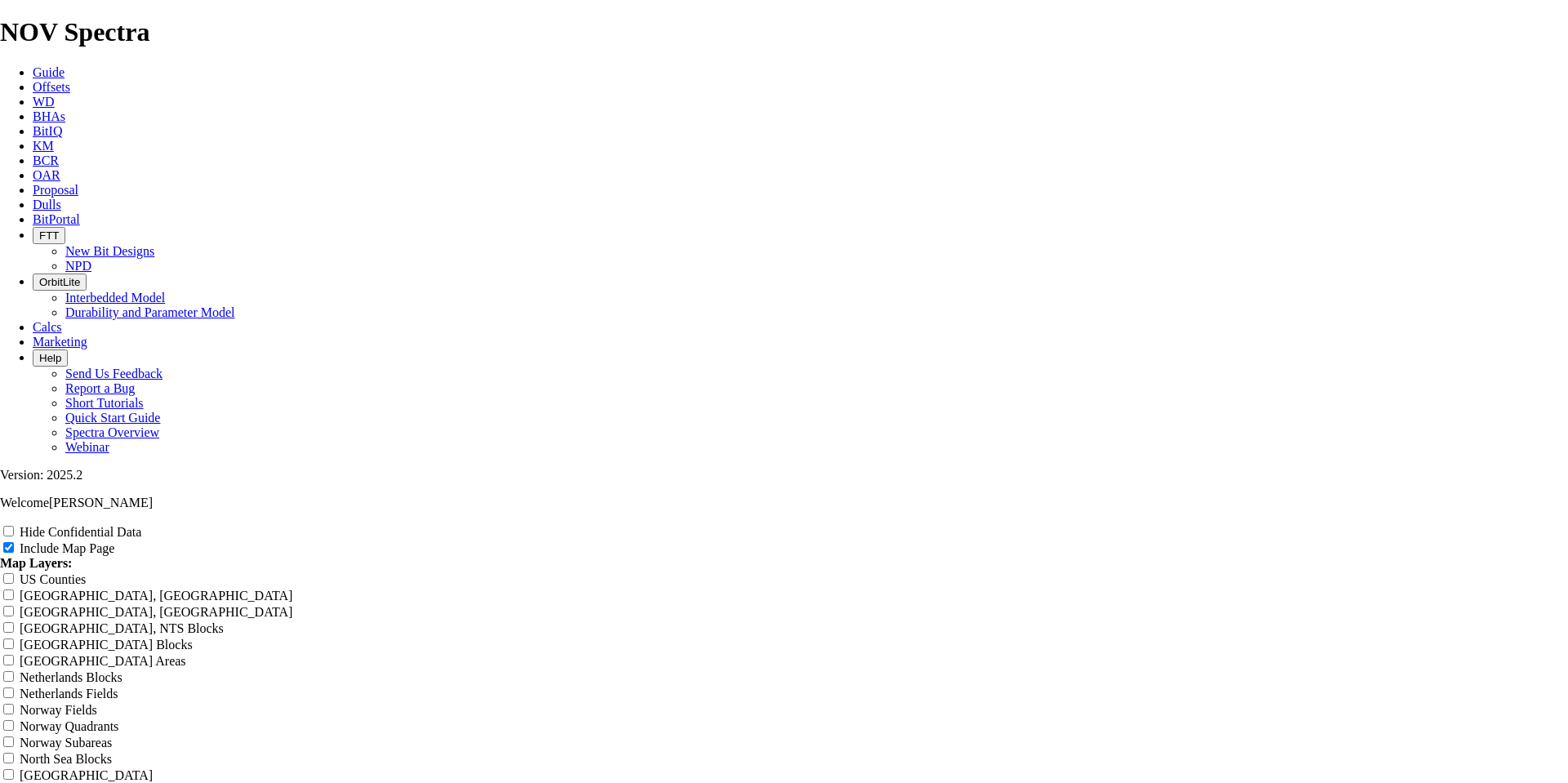
type input "[PERSON_NAME] 1-"
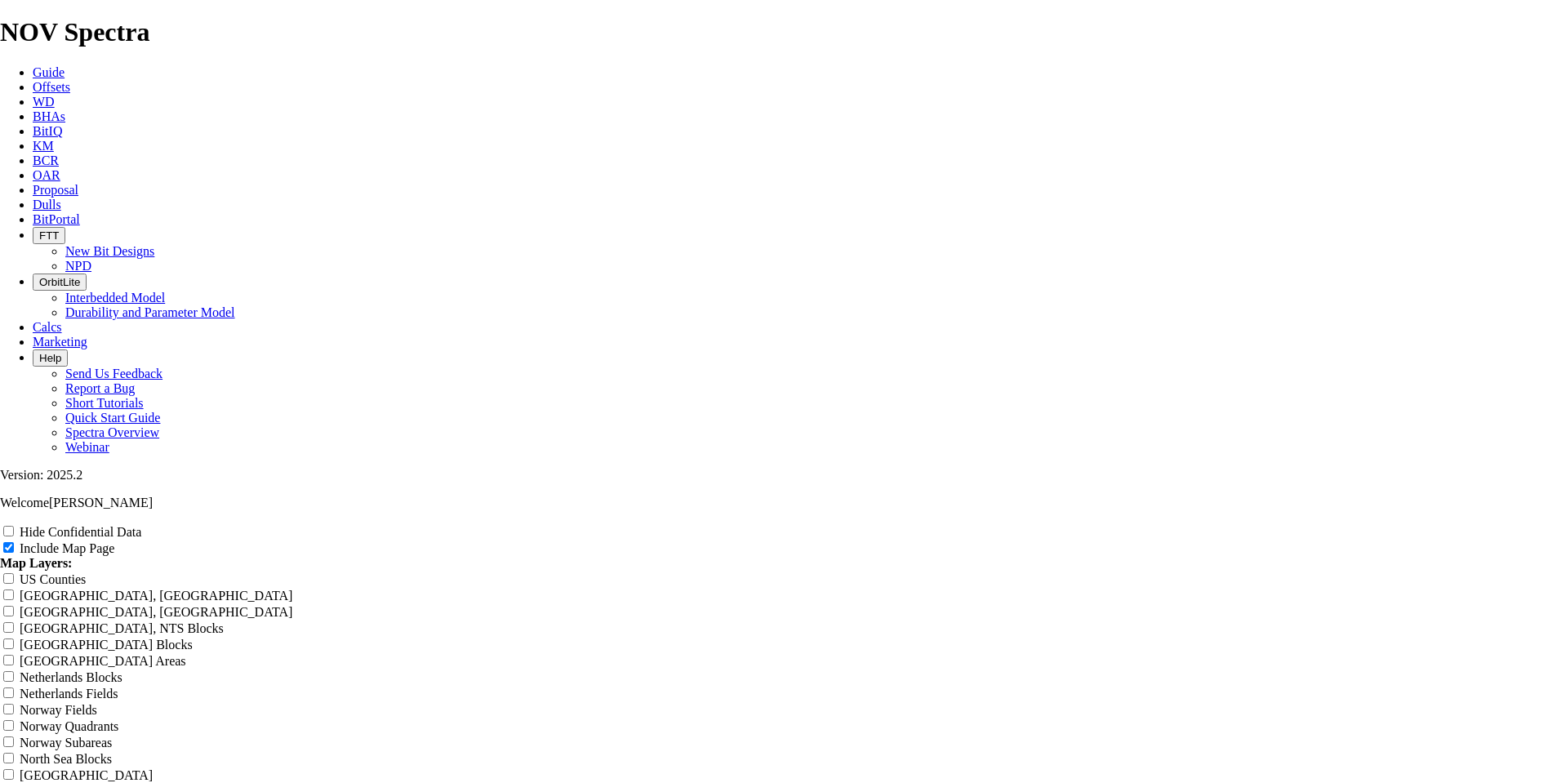
type input "[PERSON_NAME] 1"
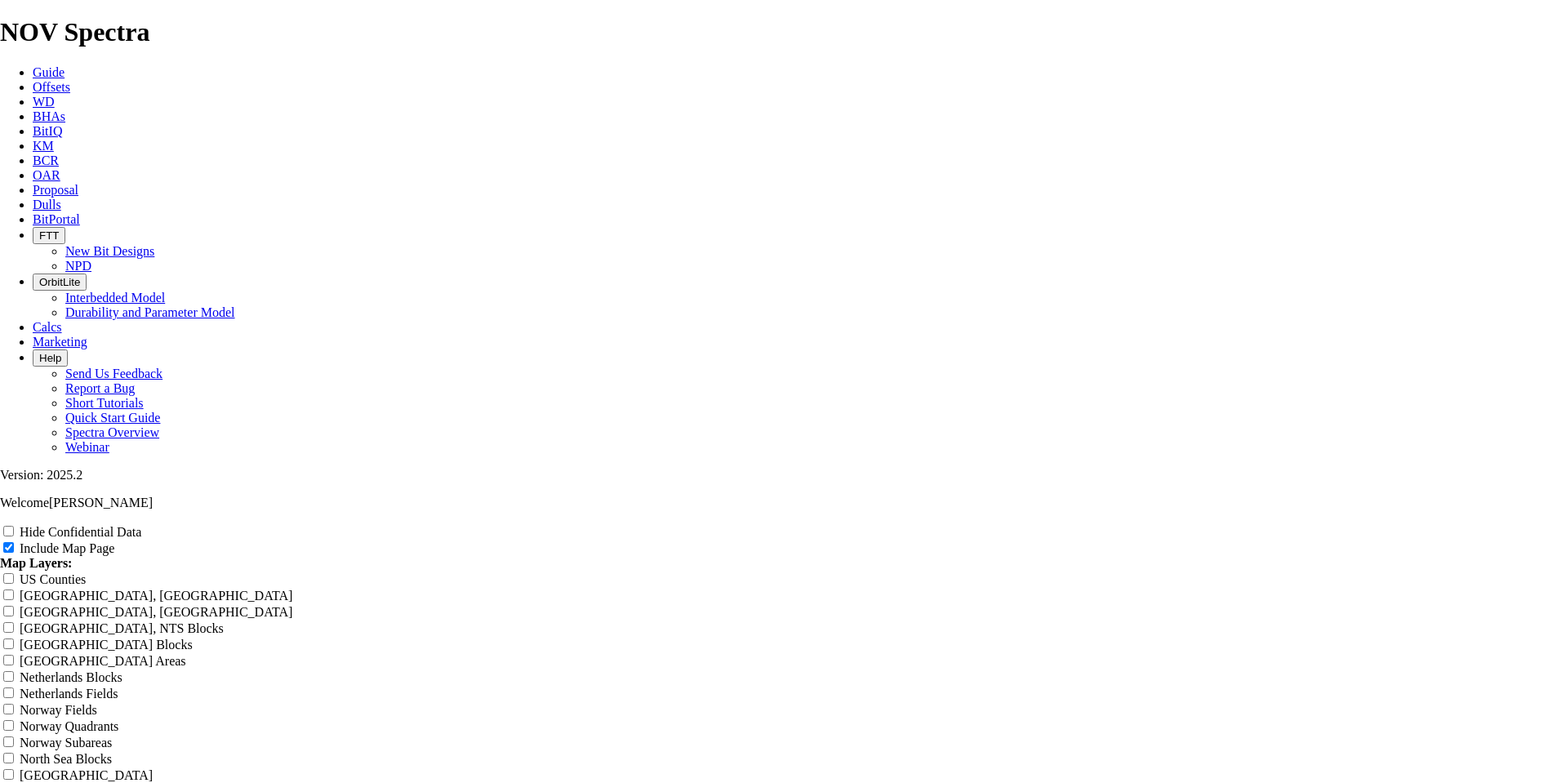
type input "[PERSON_NAME] 10"
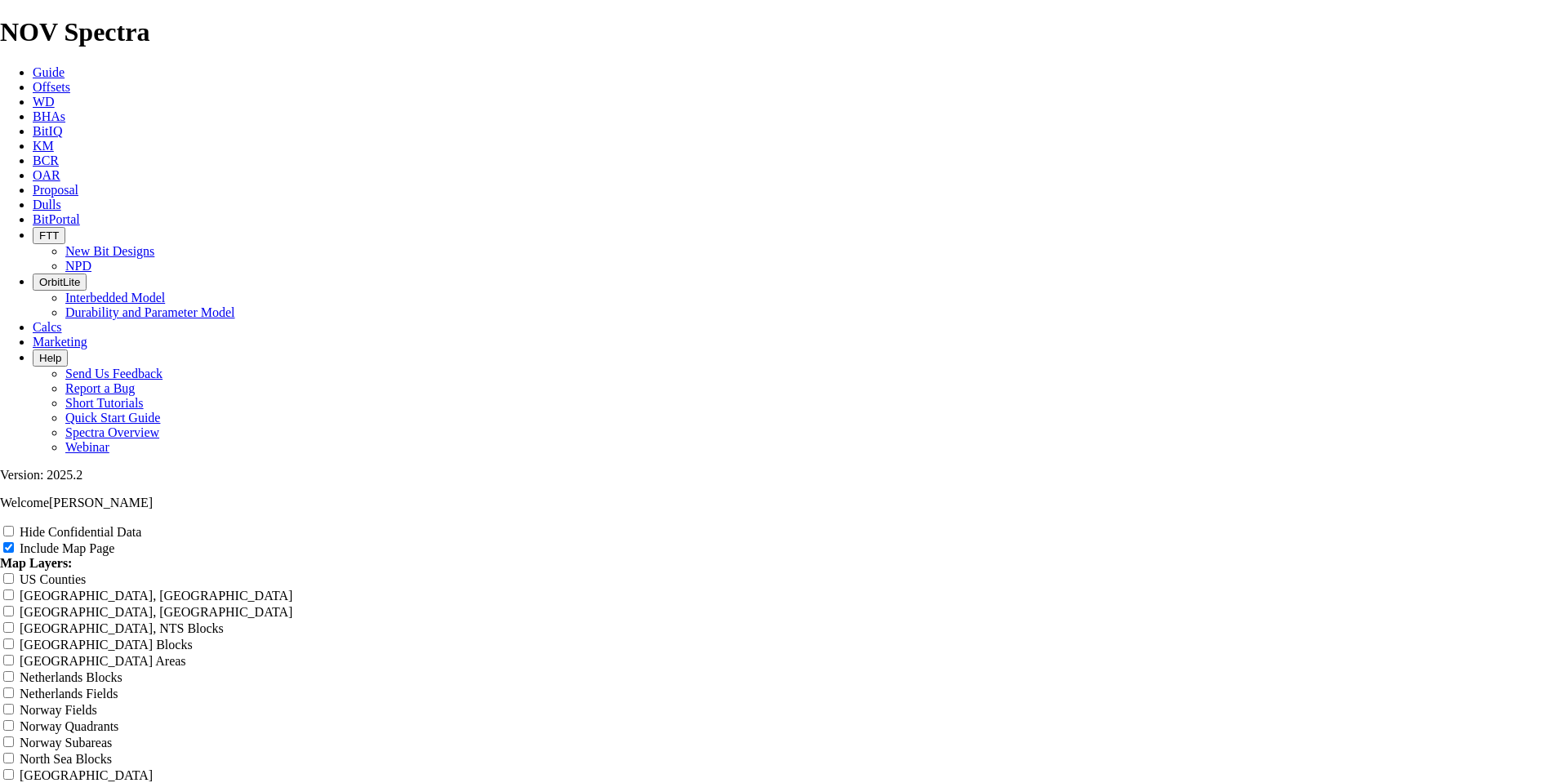
type input "[PERSON_NAME] 10-"
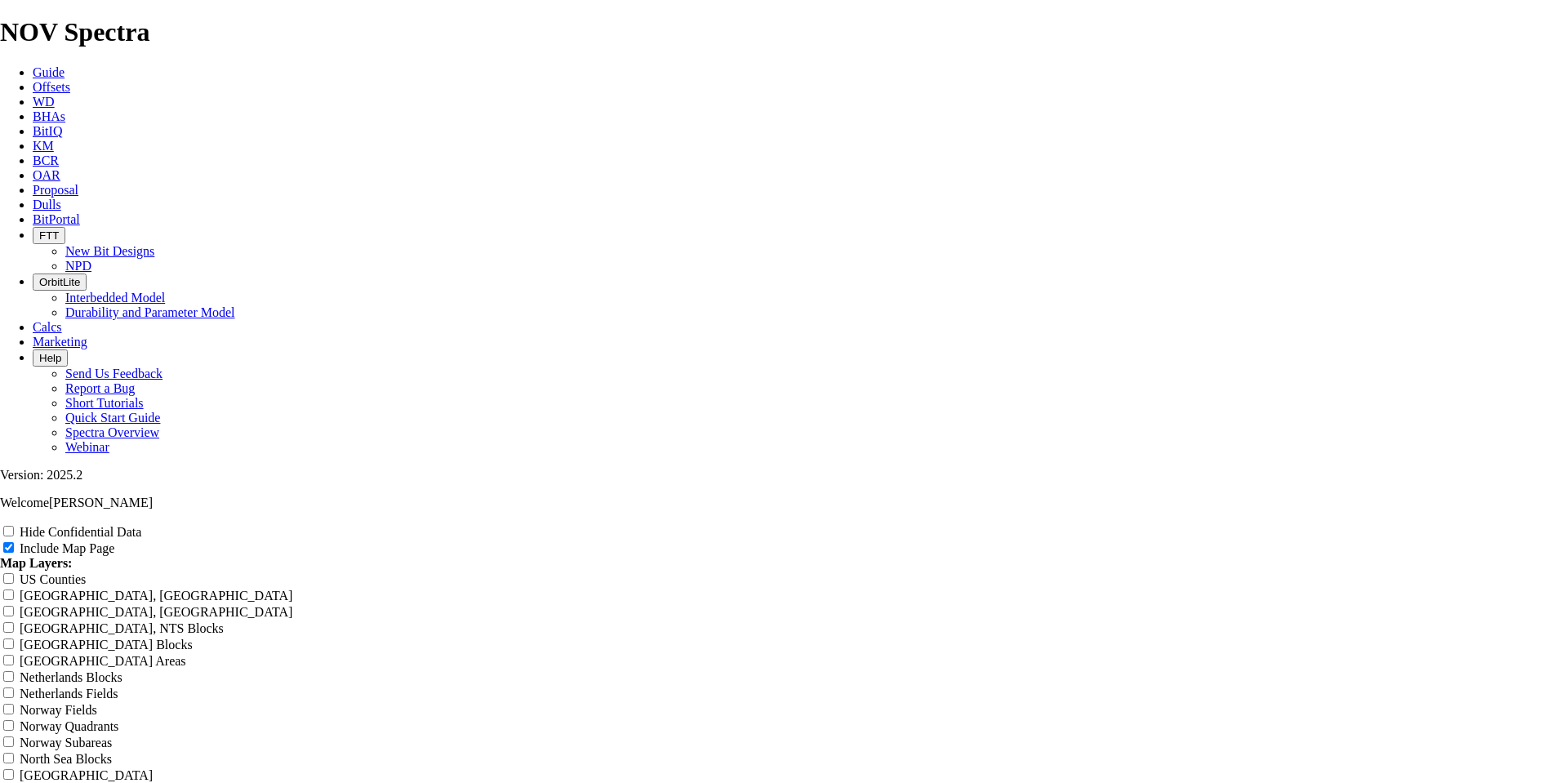
type input "[PERSON_NAME] 10-5"
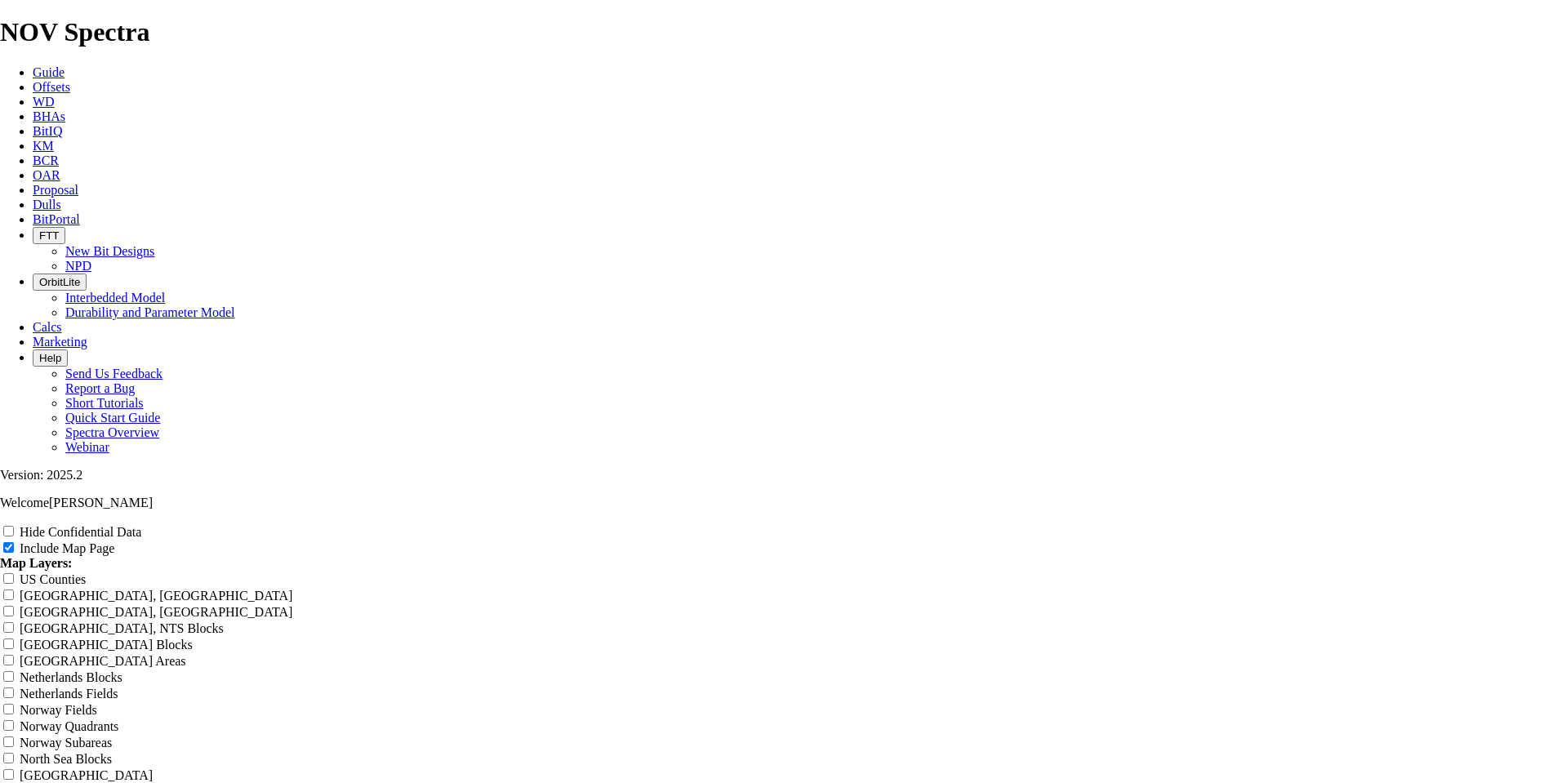
type input "[PERSON_NAME] 10-5/"
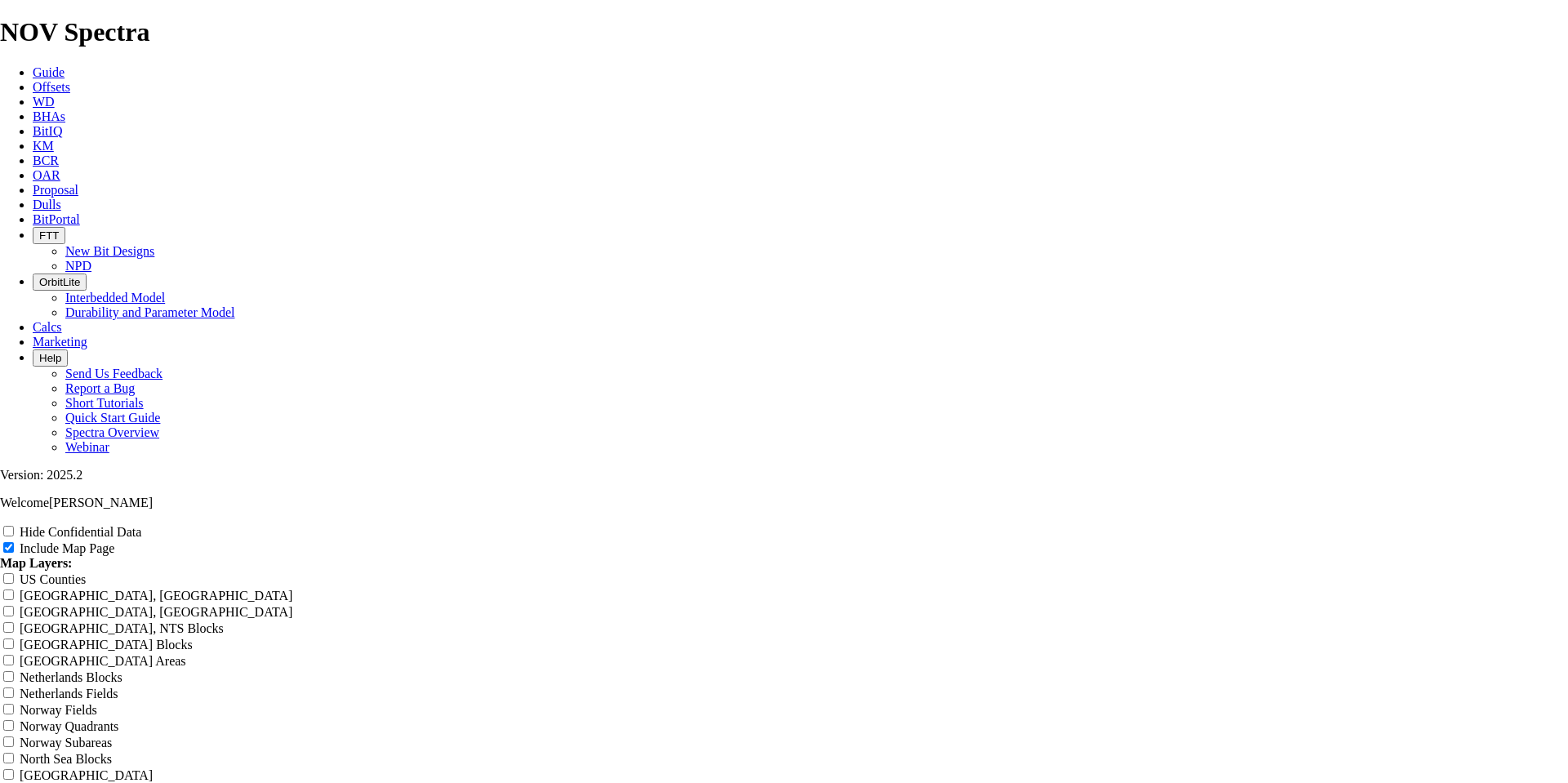
type input "[PERSON_NAME] 10-5/8"
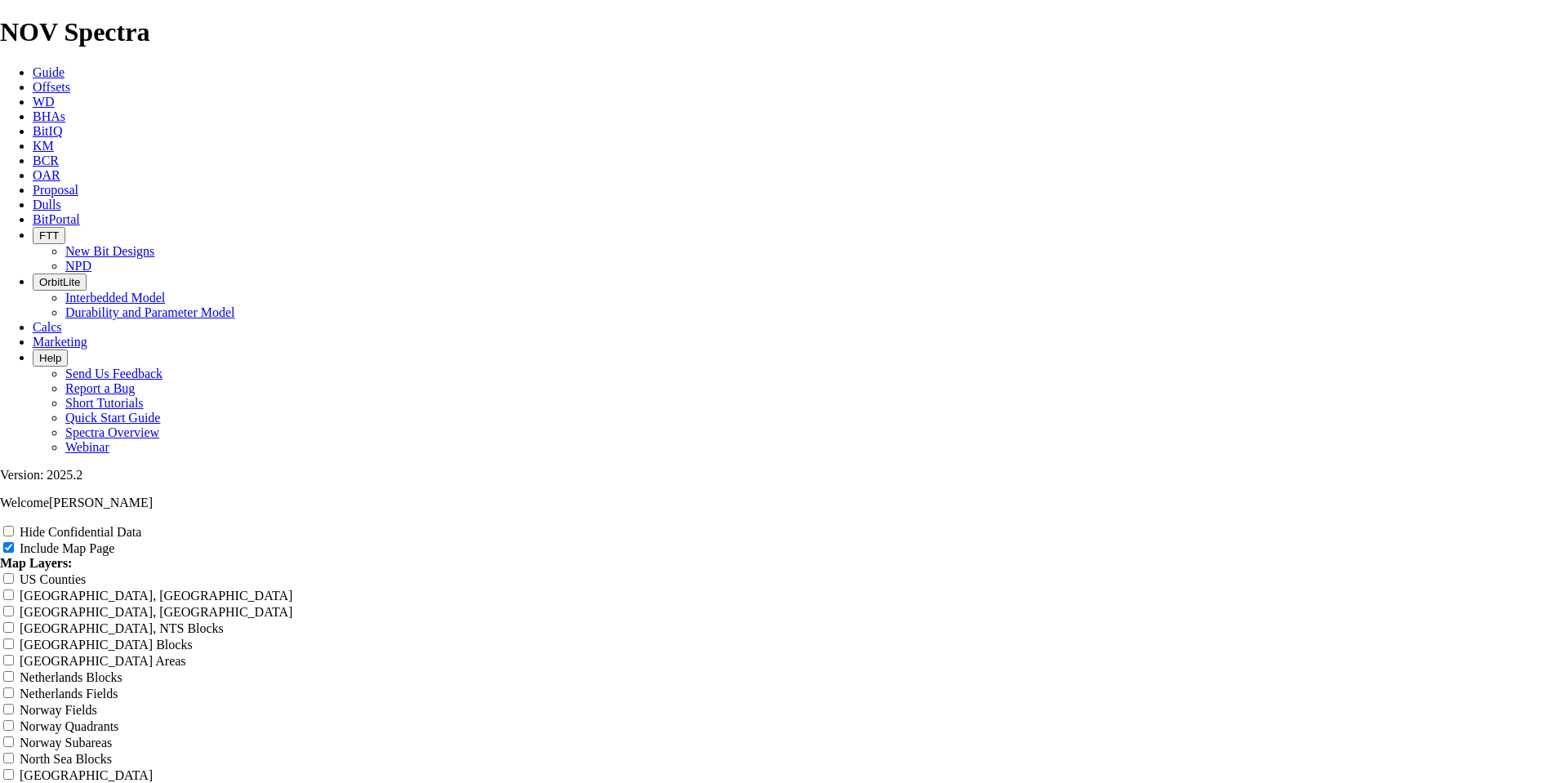
type input "[PERSON_NAME] 10-5/8""
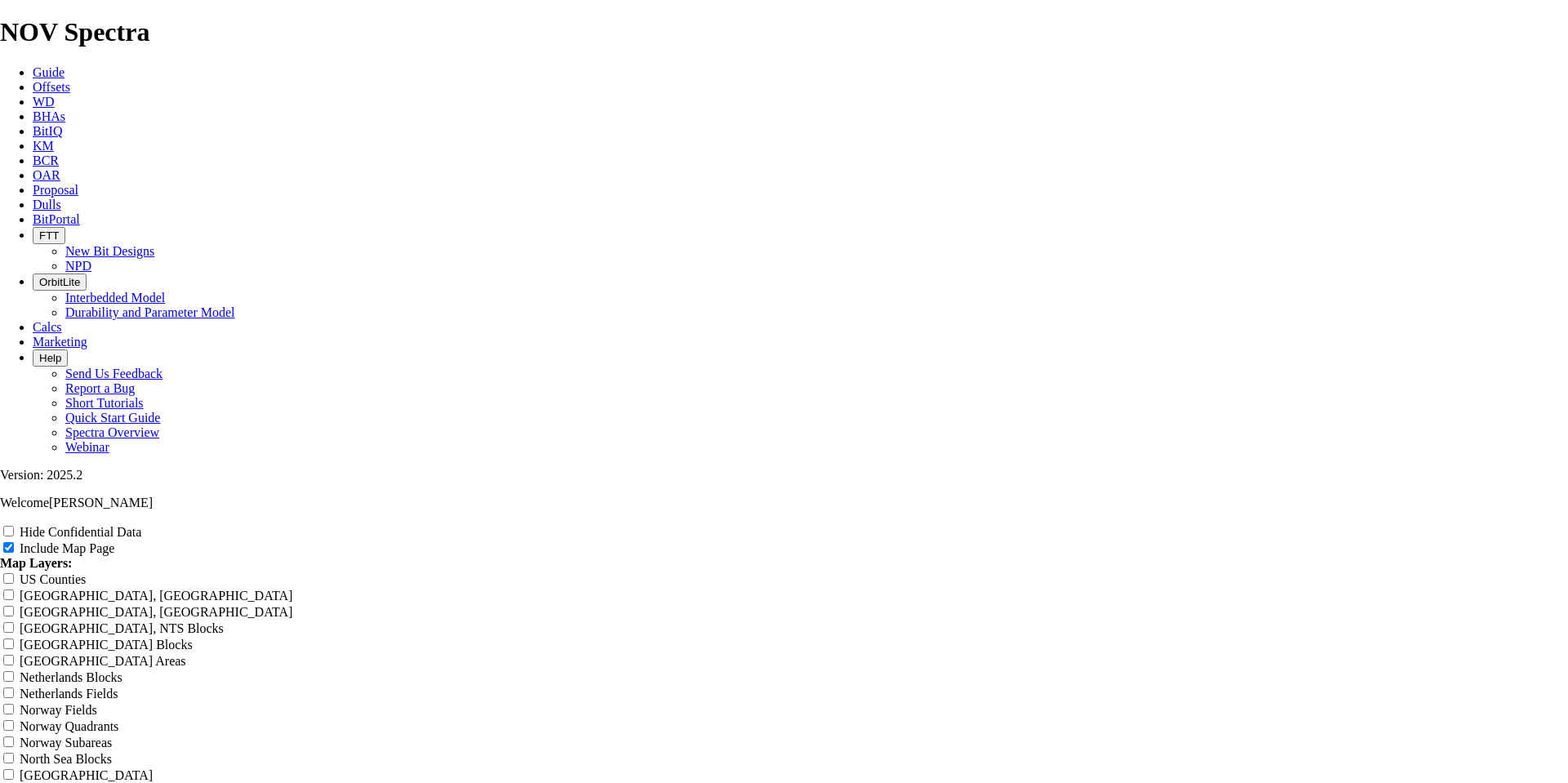
type input "[PERSON_NAME] 10-5/8""
type input "[PERSON_NAME] 10-5/8" T"
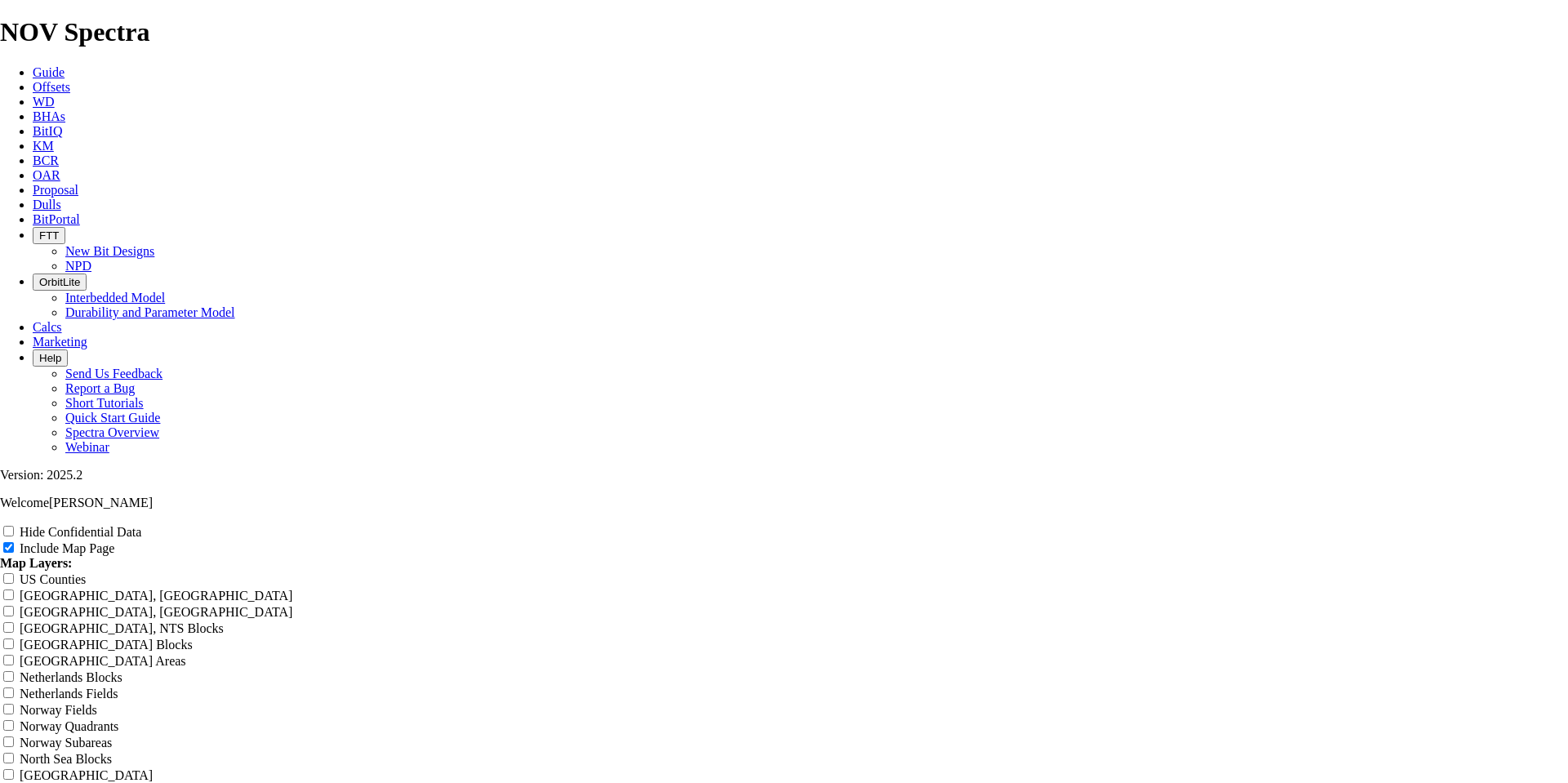
type input "[PERSON_NAME] 10-5/8" T"
type input "[PERSON_NAME] 10-5/8" TK"
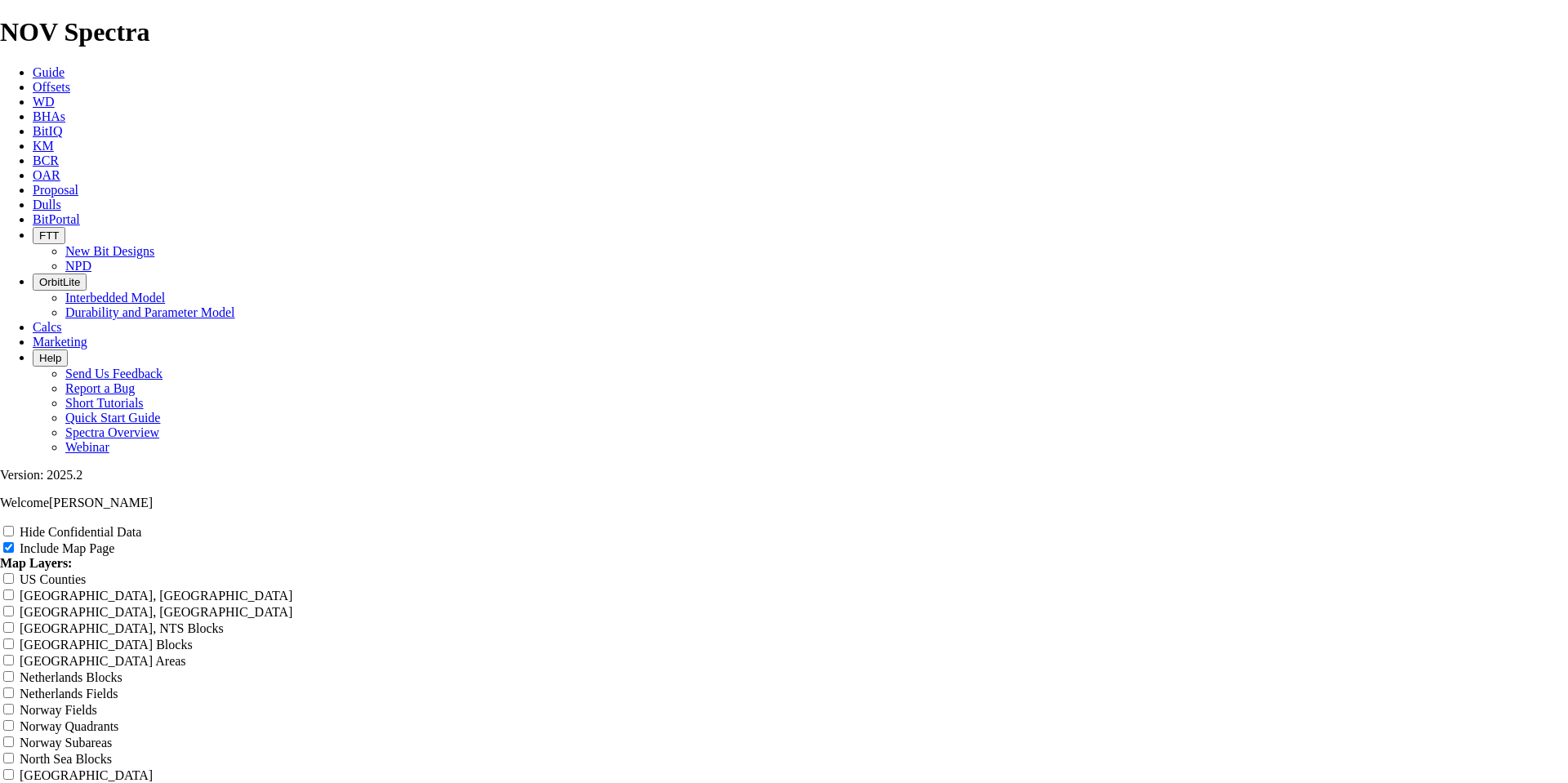
type input "[PERSON_NAME] 10-5/8" TK"
type input "[PERSON_NAME] 10-5/8" TKF"
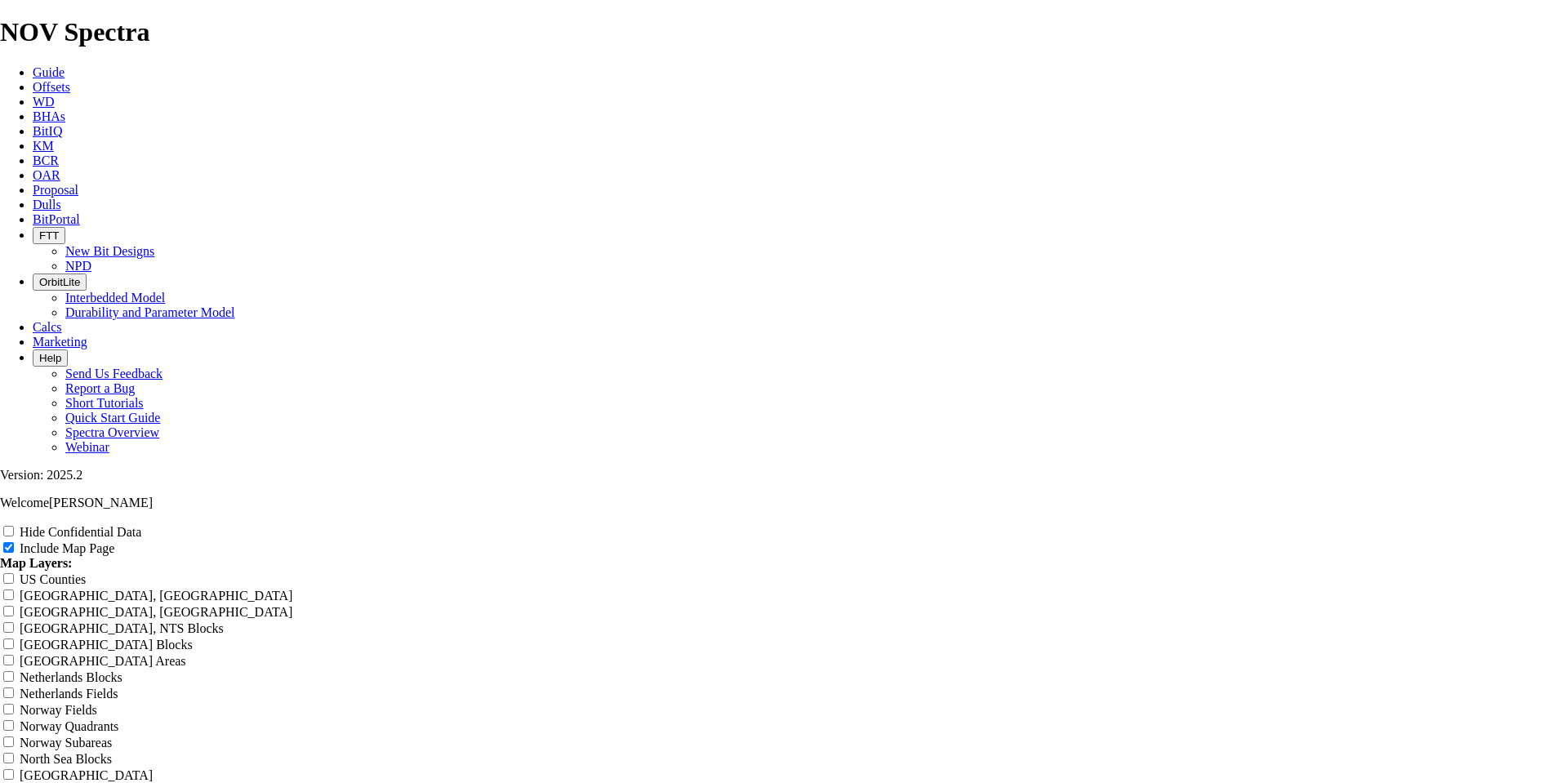
type input "[PERSON_NAME] 10-5/8" TKF"
type input "[PERSON_NAME] 10-5/8" TKF6"
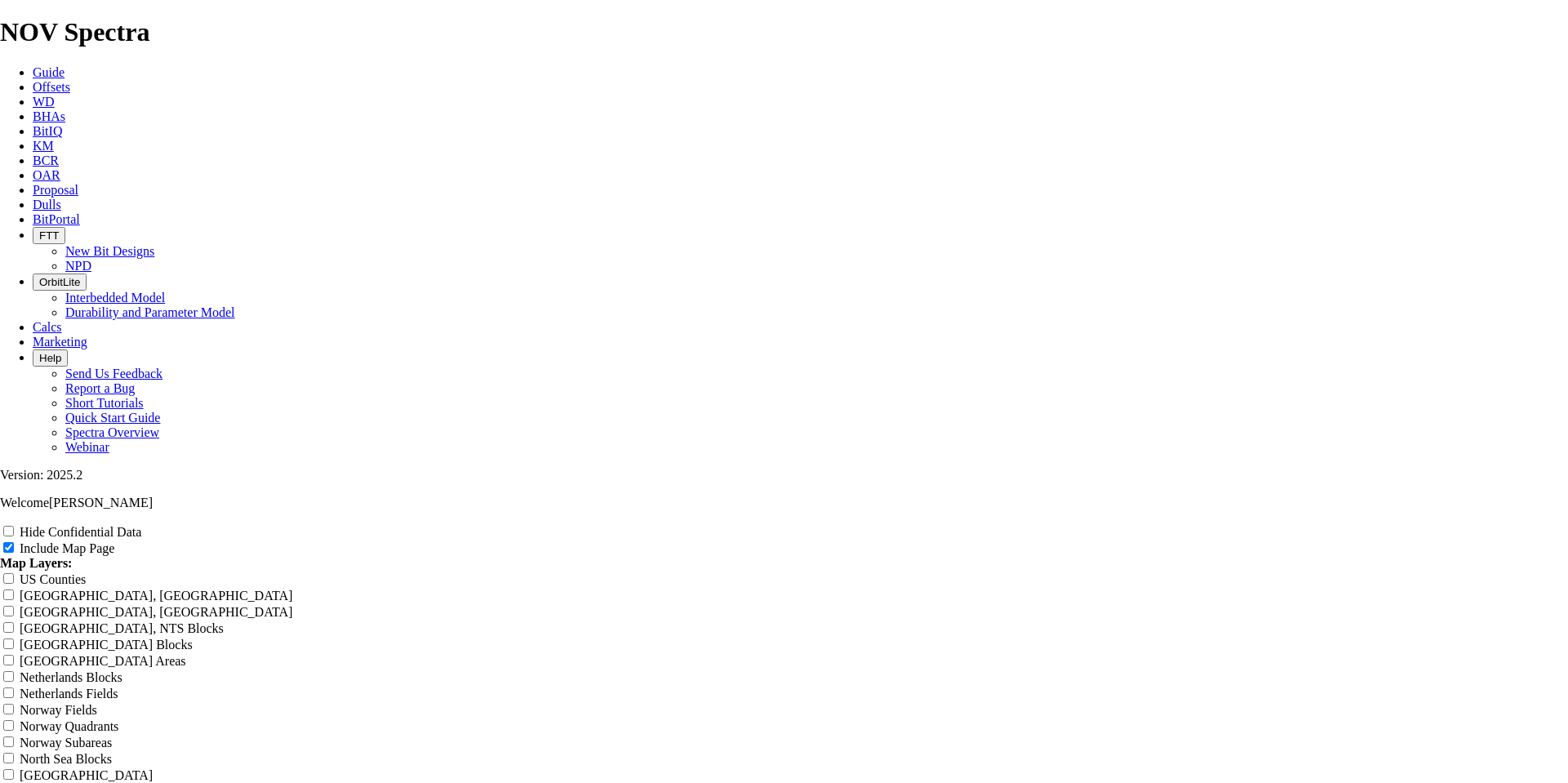
type input "[PERSON_NAME] 10-5/8" TKF6"
type input "[PERSON_NAME] 10-5/8" TKF66"
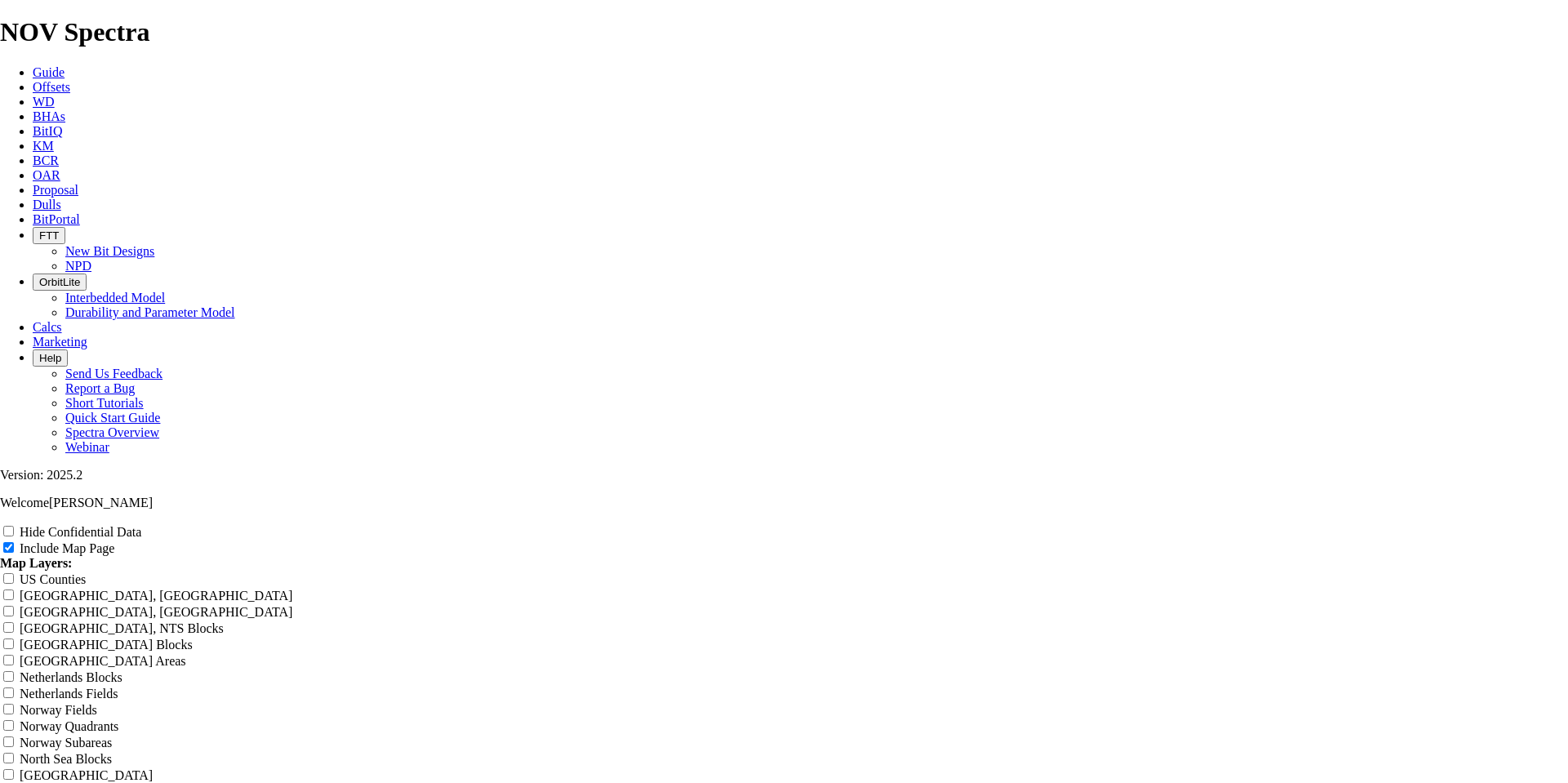
type input "[PERSON_NAME] 10-5/8" TKF66"
type input "[PERSON_NAME] 10-5/8" TKF66-"
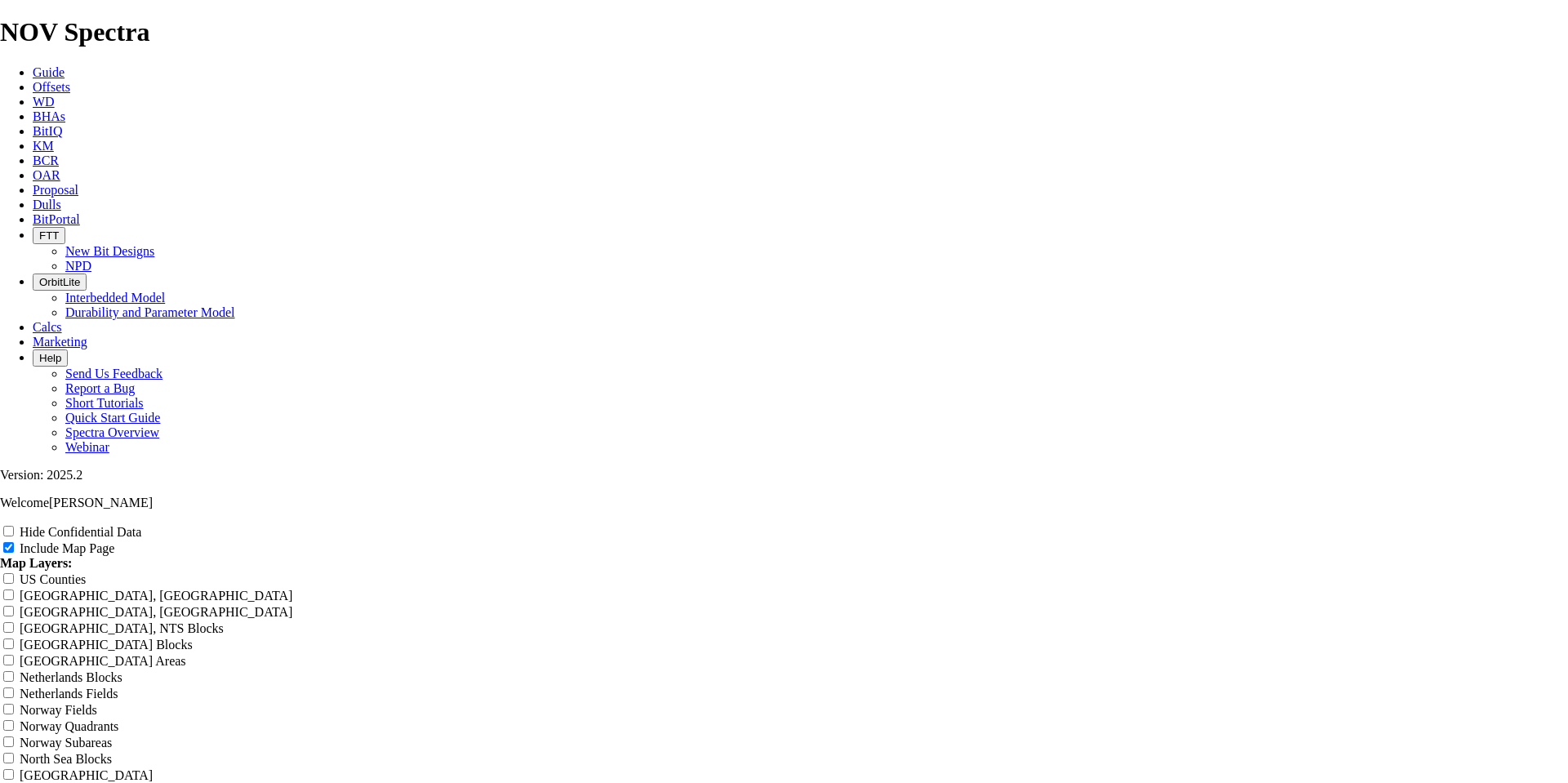
type input "[PERSON_NAME] 10-5/8" TKF66-"
type input "[PERSON_NAME] 10-5/8" TKF66-H"
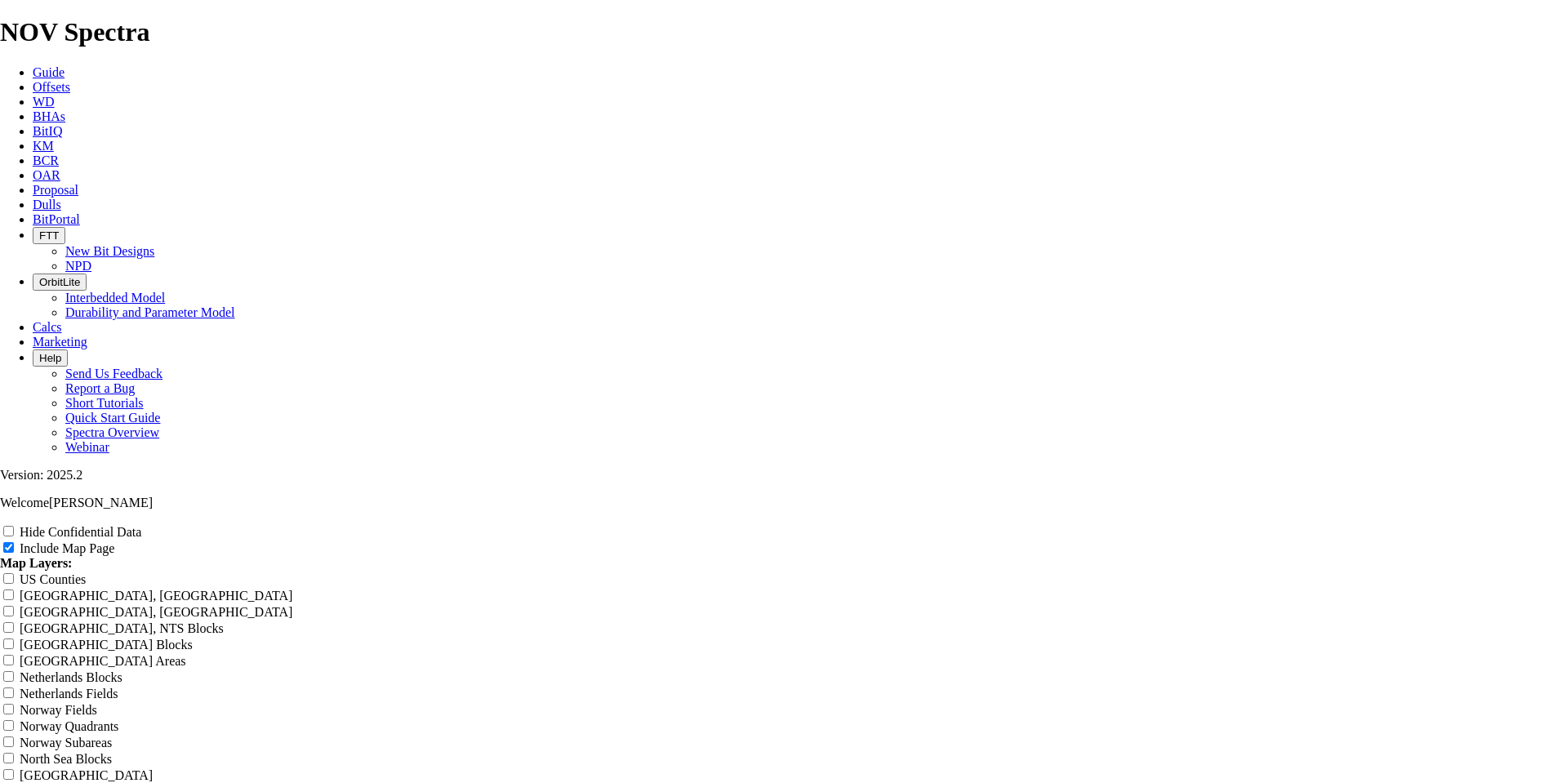
type input "[PERSON_NAME] 10-5/8" TKF66-H"
type input "[PERSON_NAME] 10-5/8" TKF66-H1"
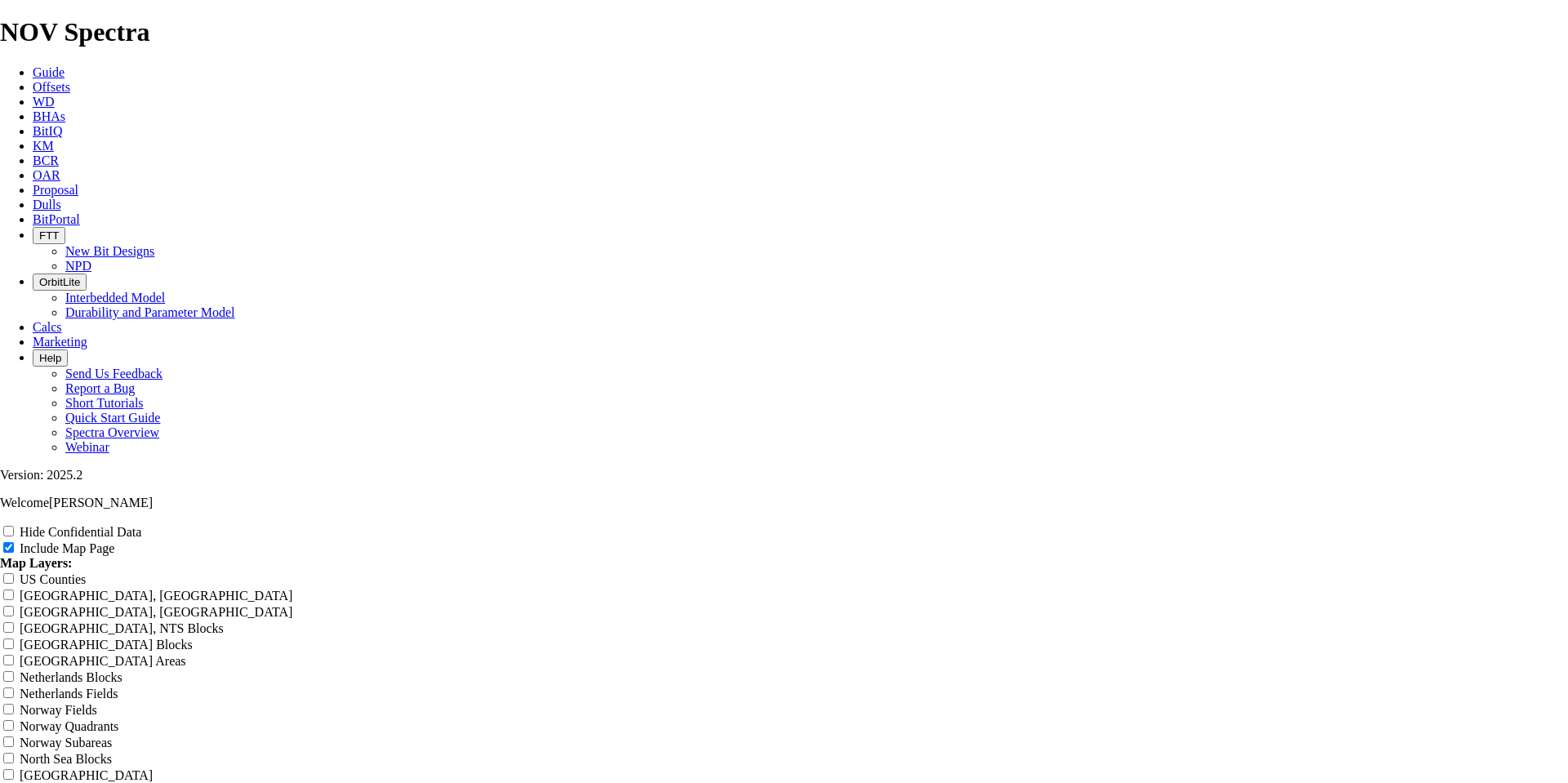
type input "[PERSON_NAME] 10-5/8" TKF66-H1"
type input "[PERSON_NAME] 10-5/8" TKF66-H1 -"
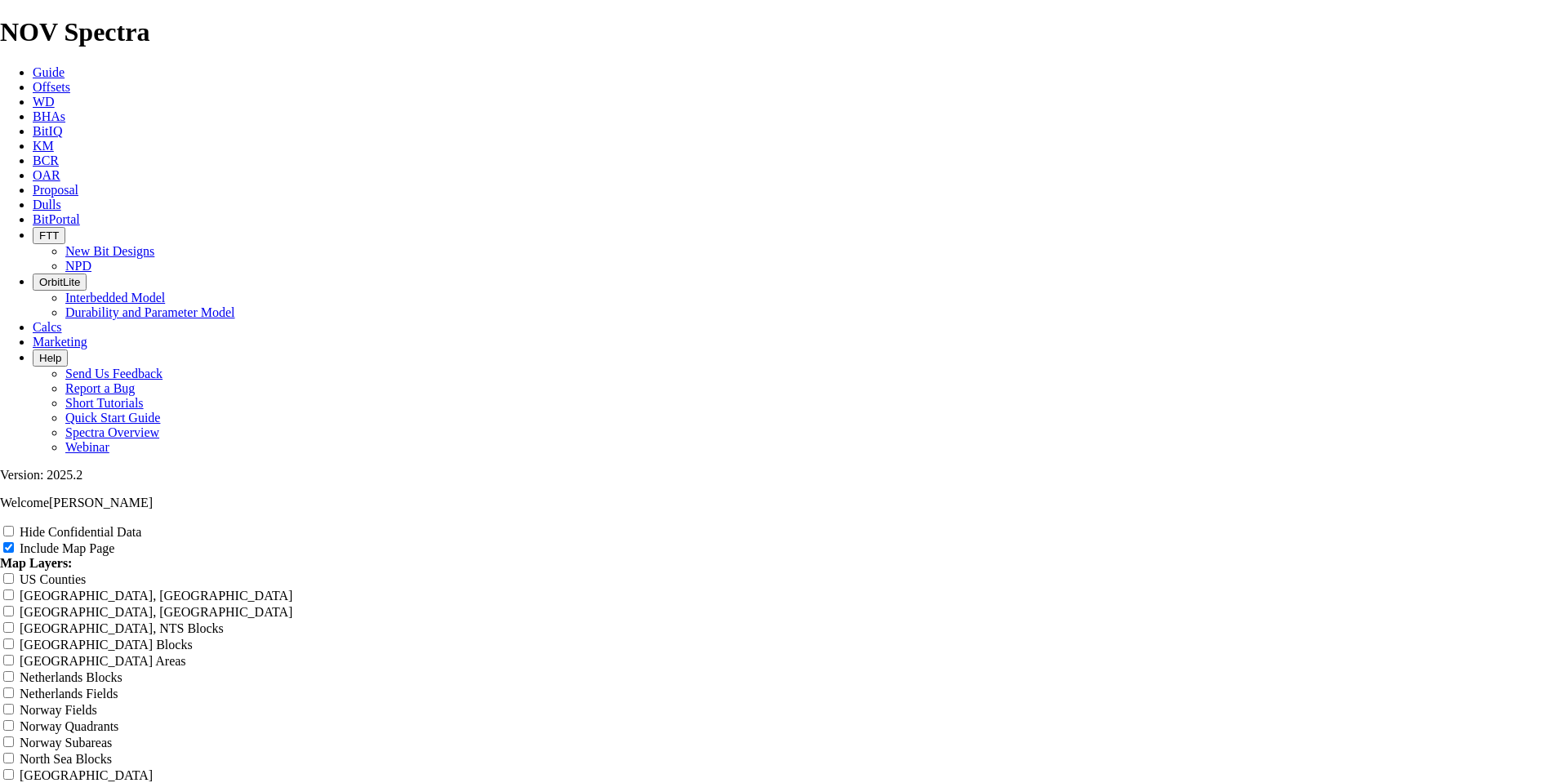
type input "[PERSON_NAME] 10-5/8" TKF66-H1 -"
type input "[PERSON_NAME] 10-5/8" TKF66-H1 - ("
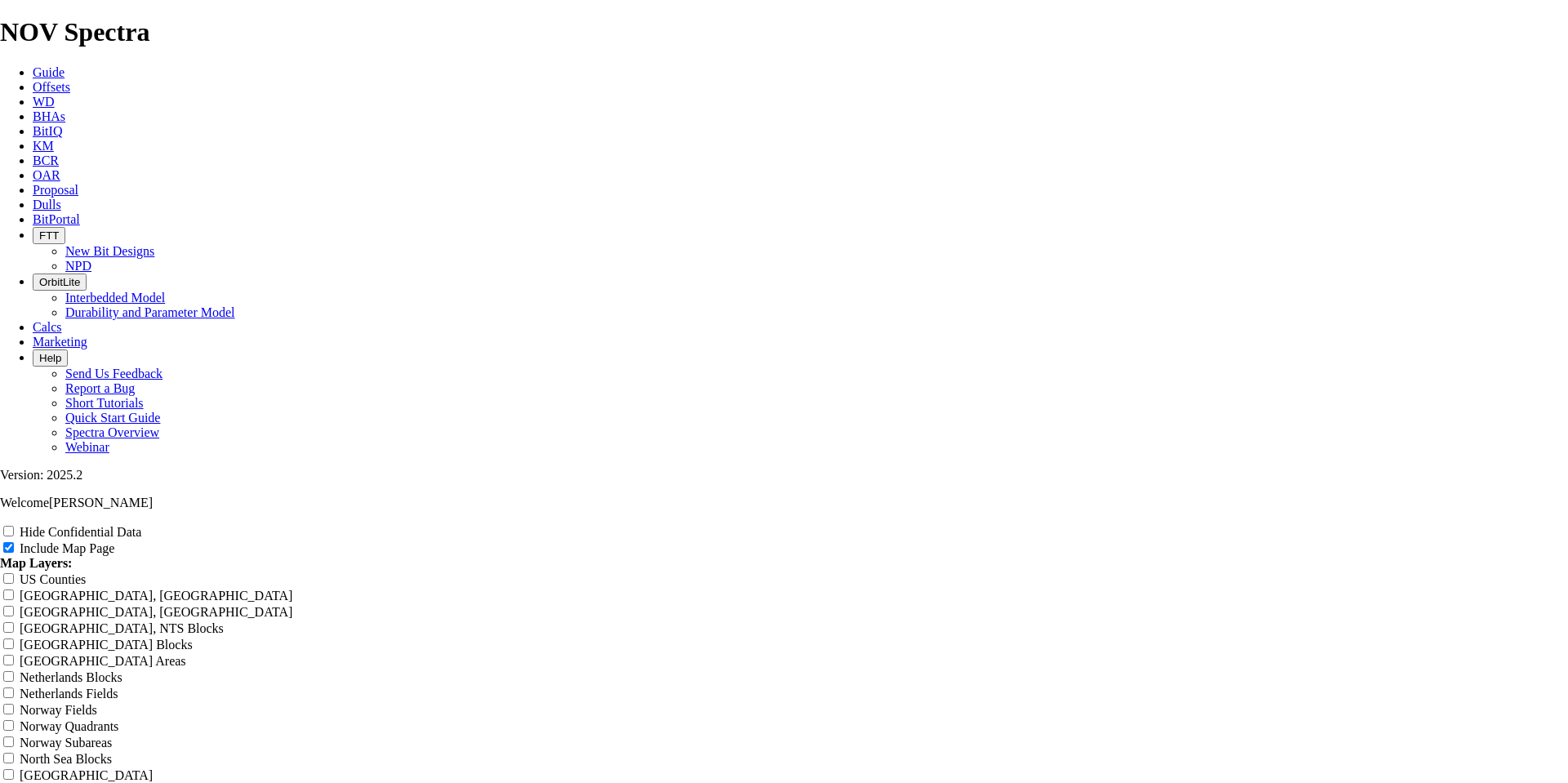
type input "[PERSON_NAME] 10-5/8" TKF66-H1 - ("
type input "[PERSON_NAME] 10-5/8" TKF66-H1 - (A"
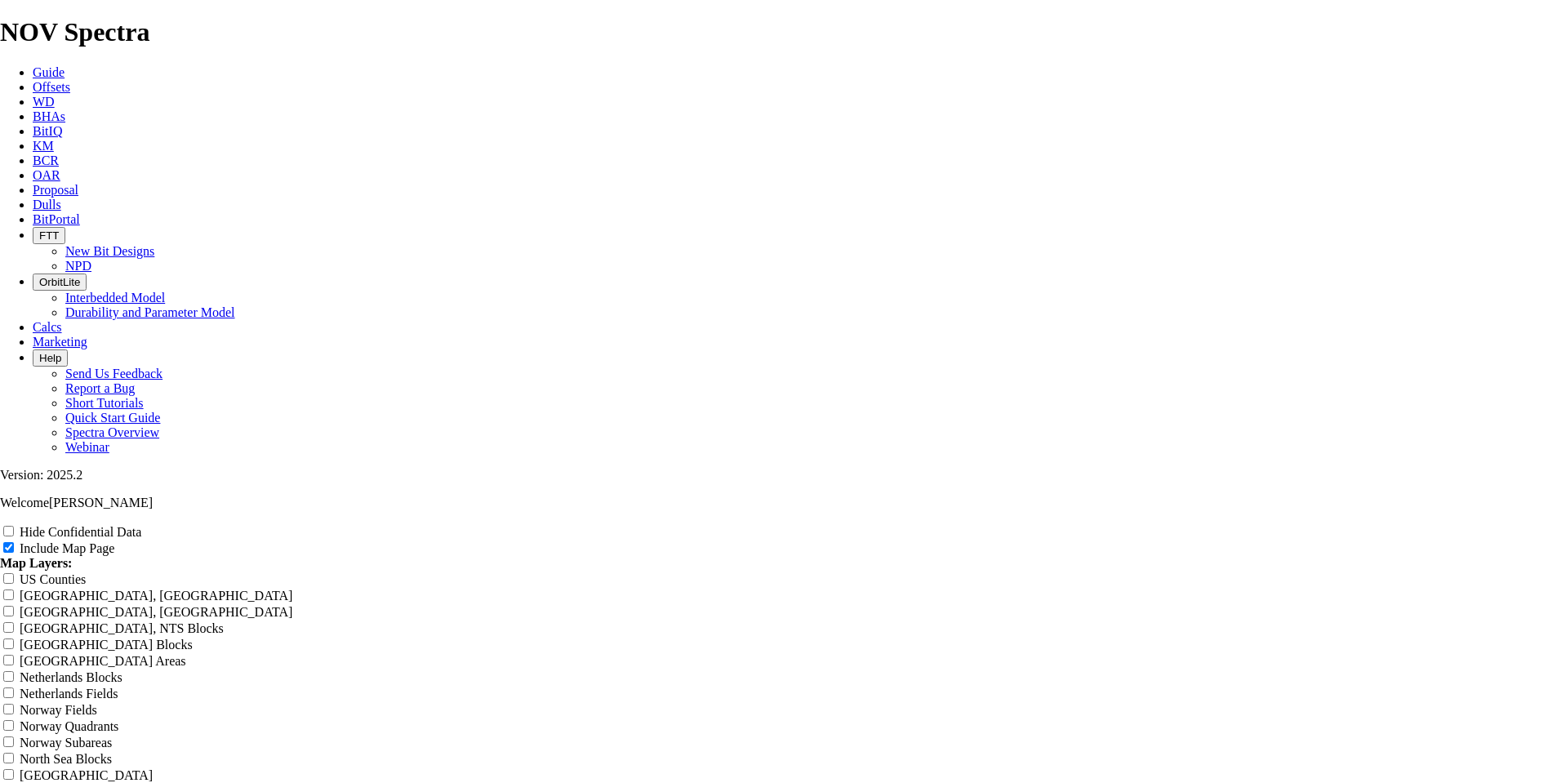
type input "[PERSON_NAME] 10-5/8" TKF66-H1 - (A"
type input "[PERSON_NAME] 10-5/8" TKF66-H1 - (AE"
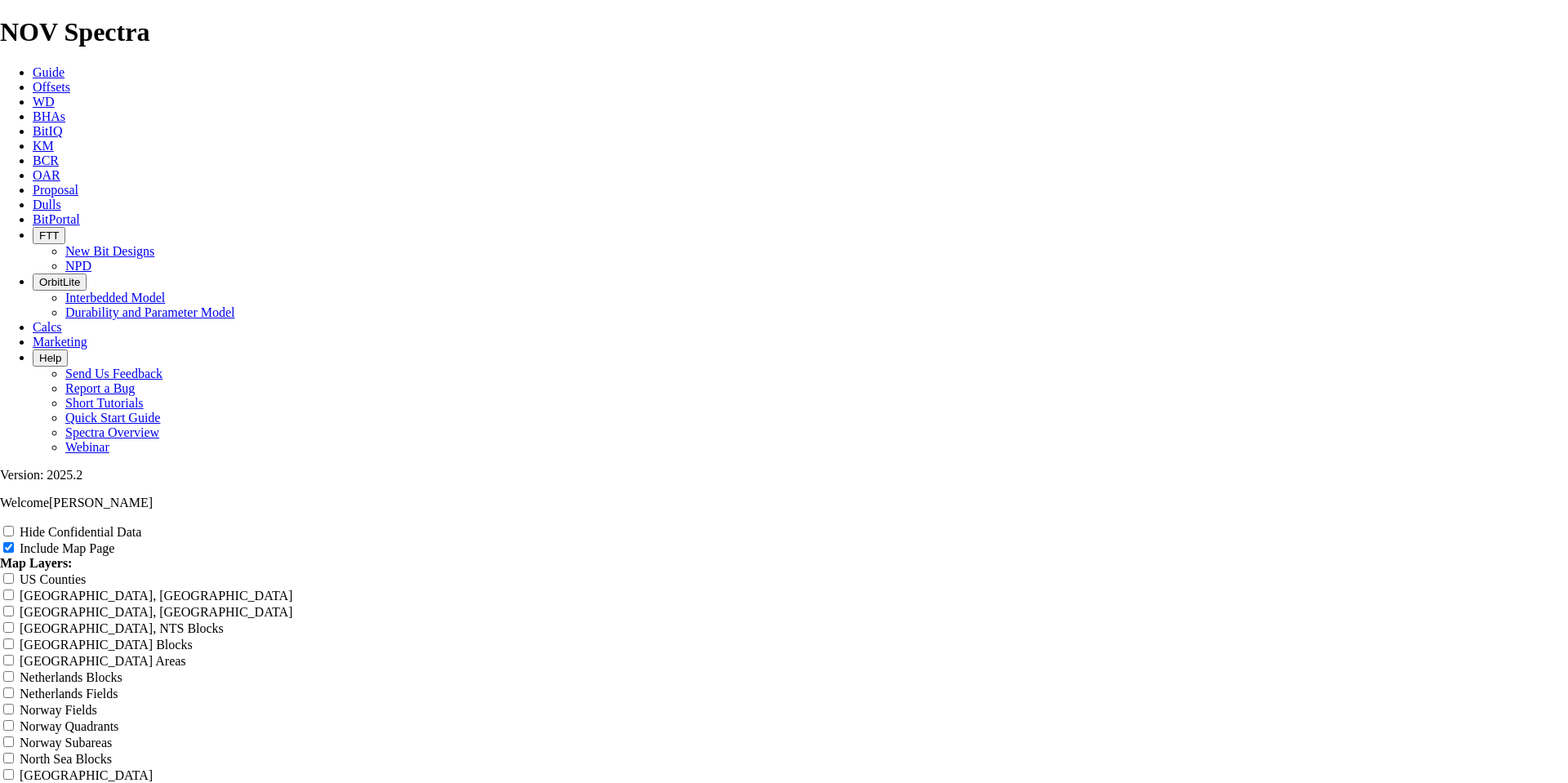
type input "[PERSON_NAME] 10-5/8" TKF66-H1 - (AE"
type input "[PERSON_NAME] 10-5/8" TKF66-H1 - (AE1"
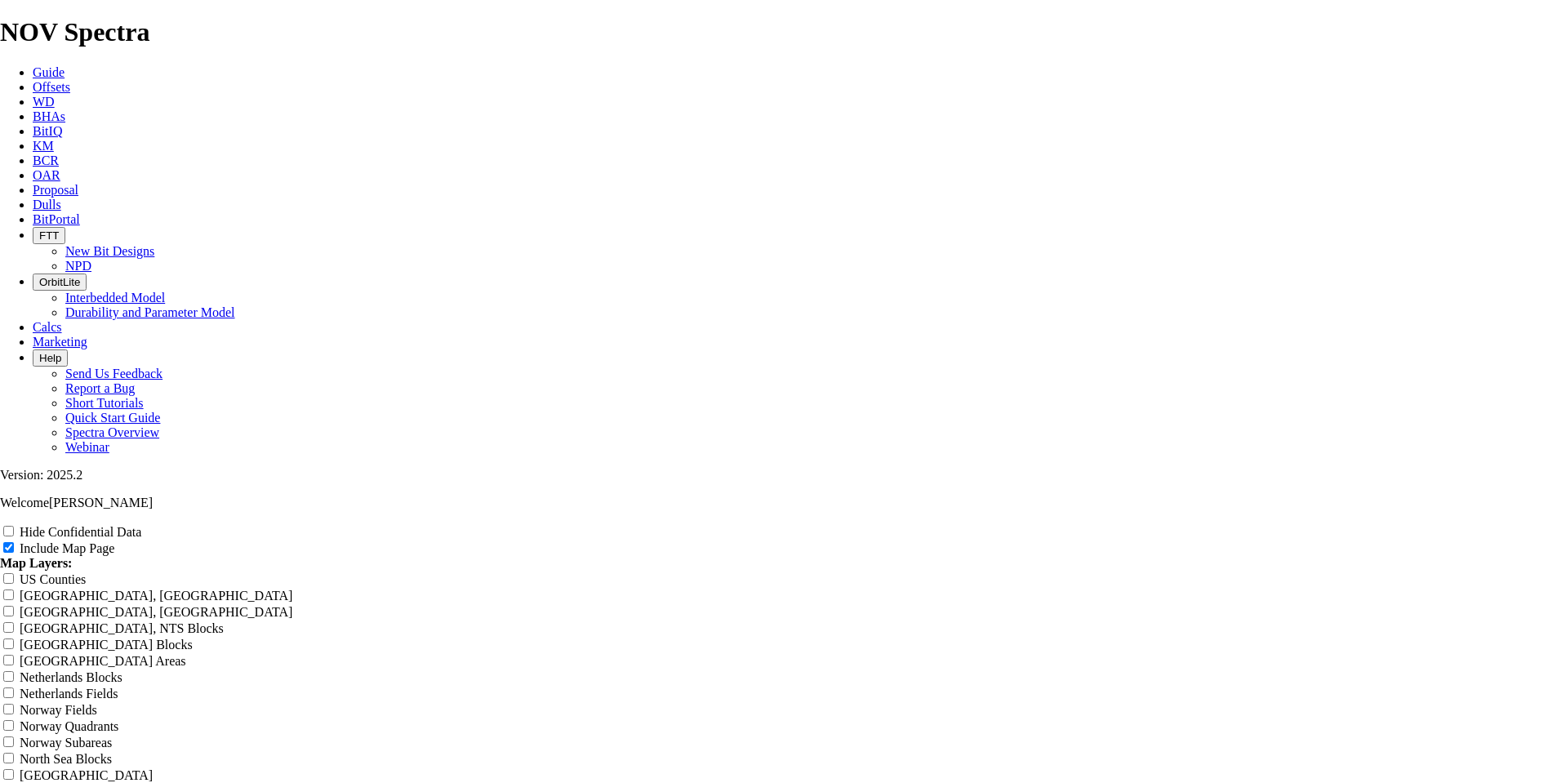
type input "[PERSON_NAME] 10-5/8" TKF66-H1 - (AE1"
type input "[PERSON_NAME] 10-5/8" TKF66-H1 - (AE"
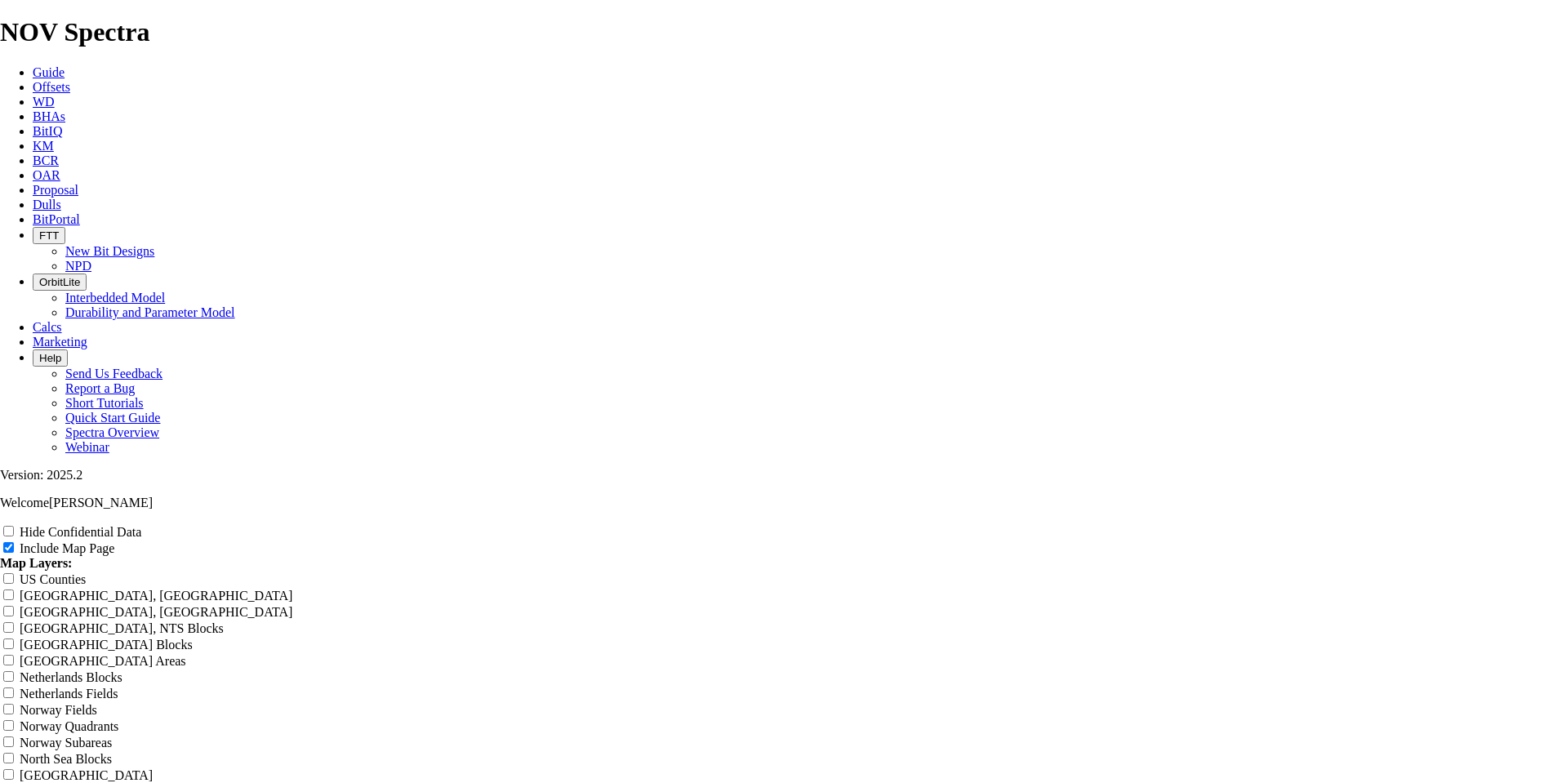
type input "[PERSON_NAME] 10-5/8" TKF66-H1 - (AE"
type input "[PERSON_NAME] 10-5/8" TKF66-H1 - (A"
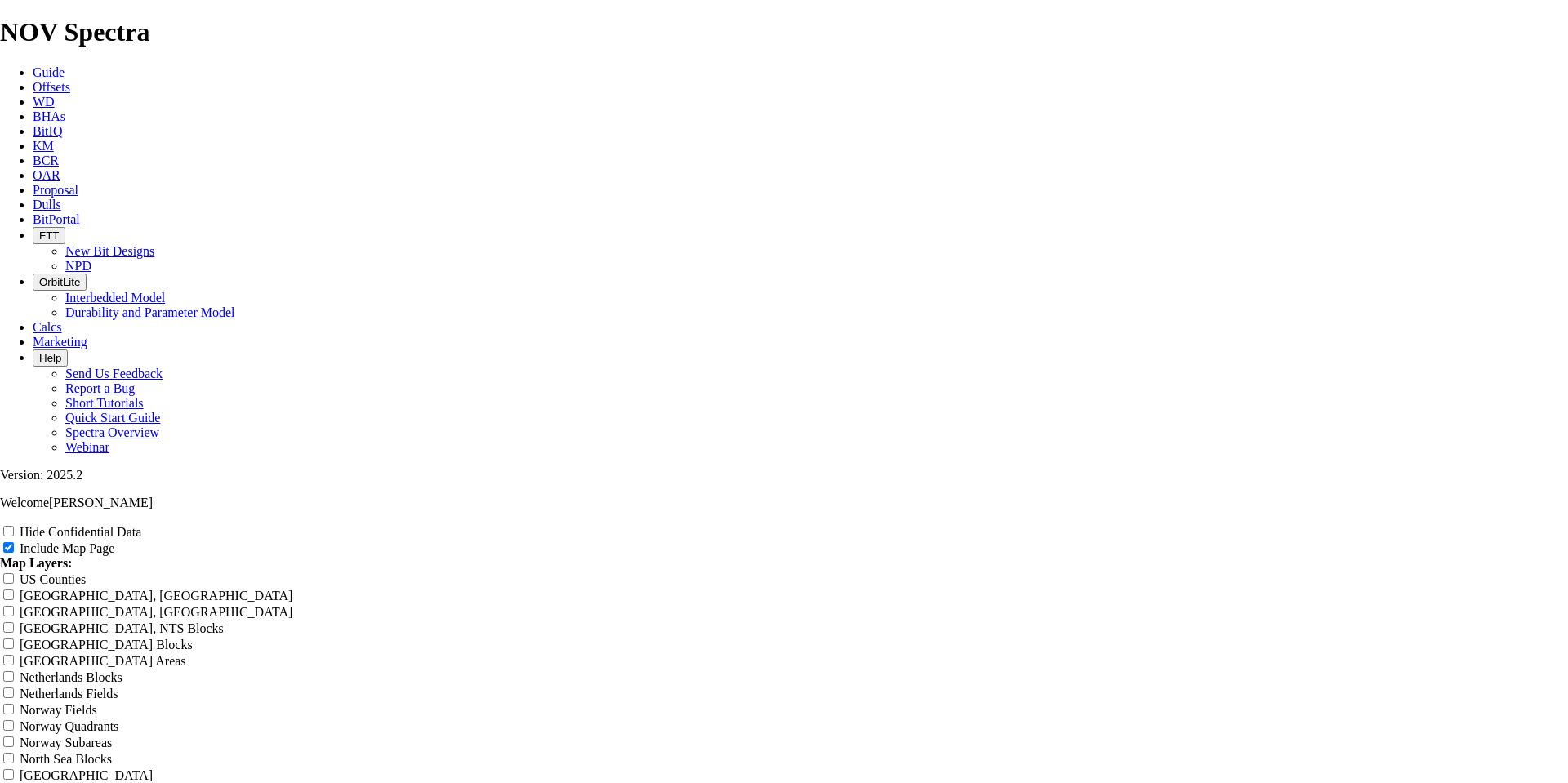
type input "[PERSON_NAME] 10-5/8" TKF66-H1 - (A"
type input "[PERSON_NAME] 10-5/8" TKF66-H1 - ("
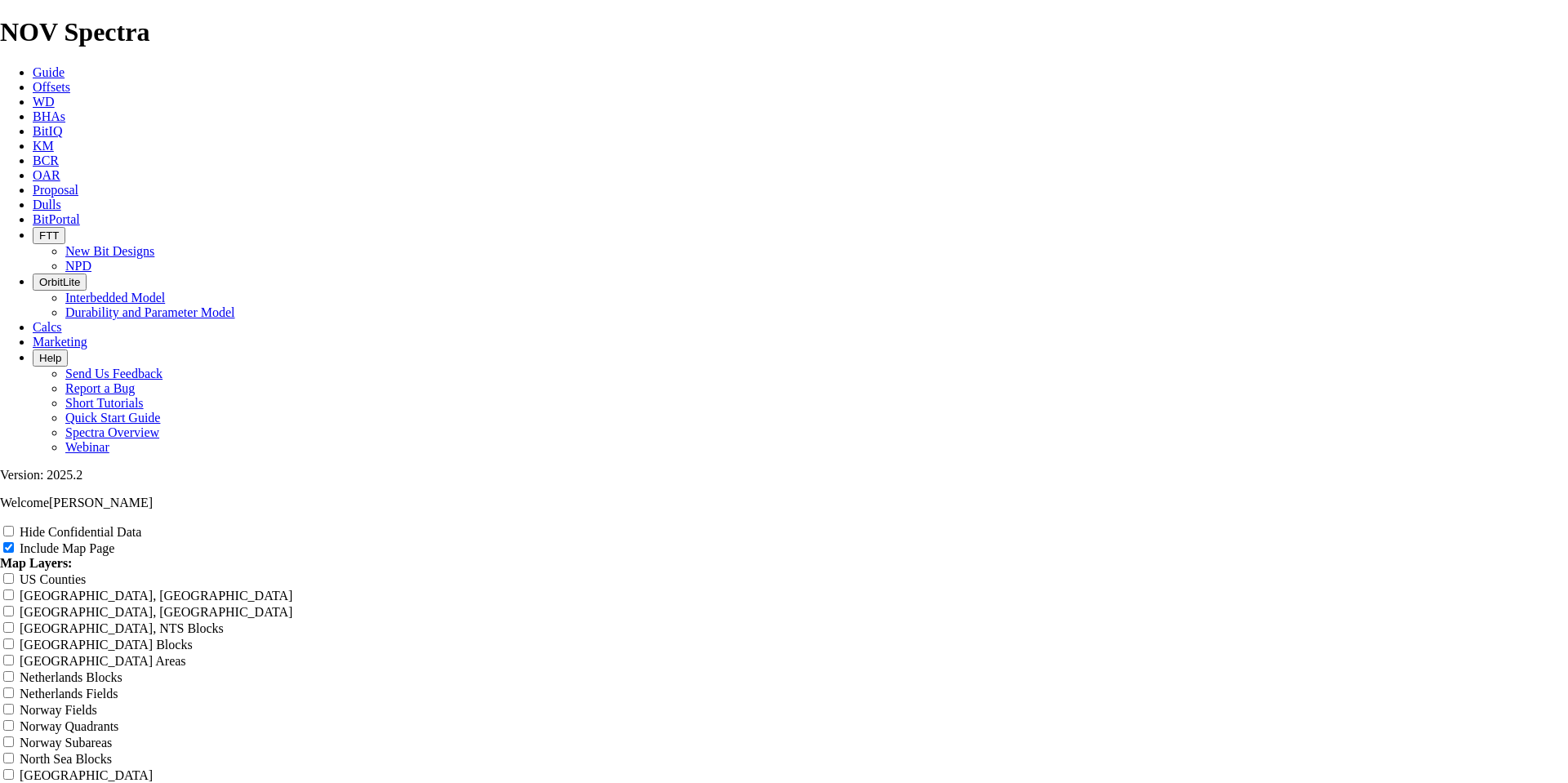
type input "[PERSON_NAME] 10-5/8" TKF66-H1 - ("
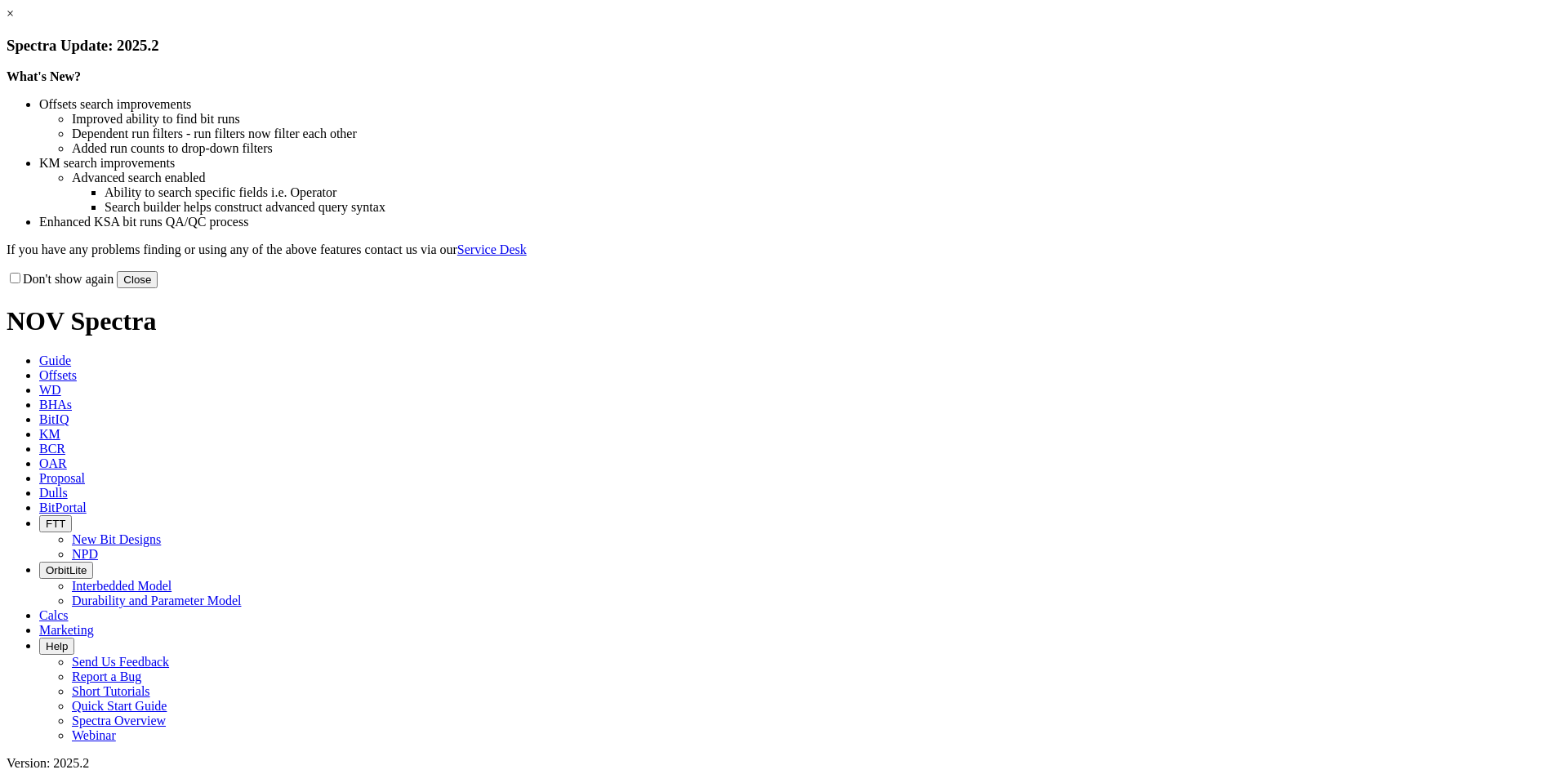
click at [13, 20] on link "×" at bounding box center [11, 13] width 8 height 13
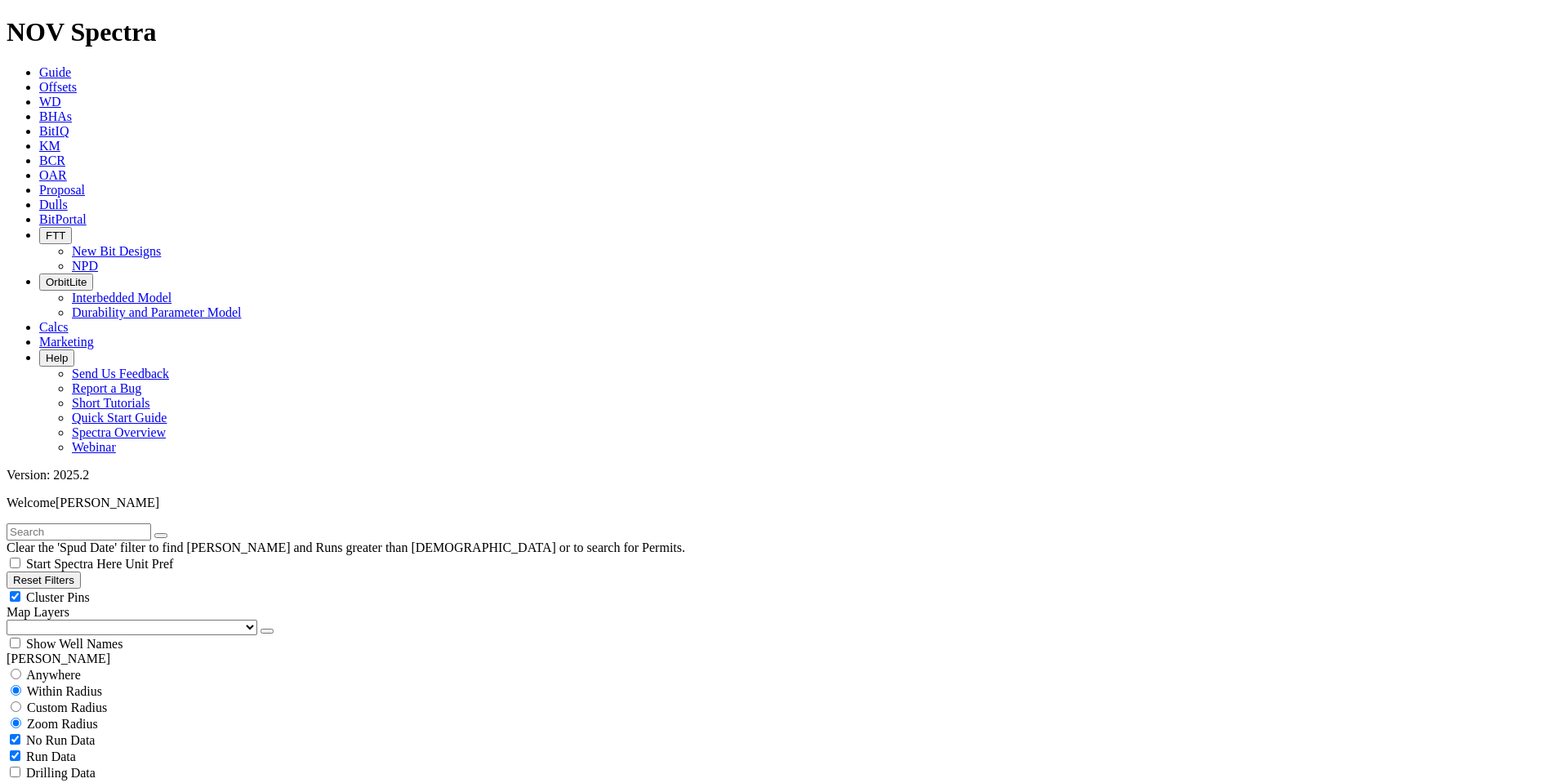
click at [81, 572] on button "Reset Filters" at bounding box center [43, 581] width 74 height 17
type input "[DATE]"
click at [81, 572] on button "Reset Filters" at bounding box center [43, 581] width 74 height 17
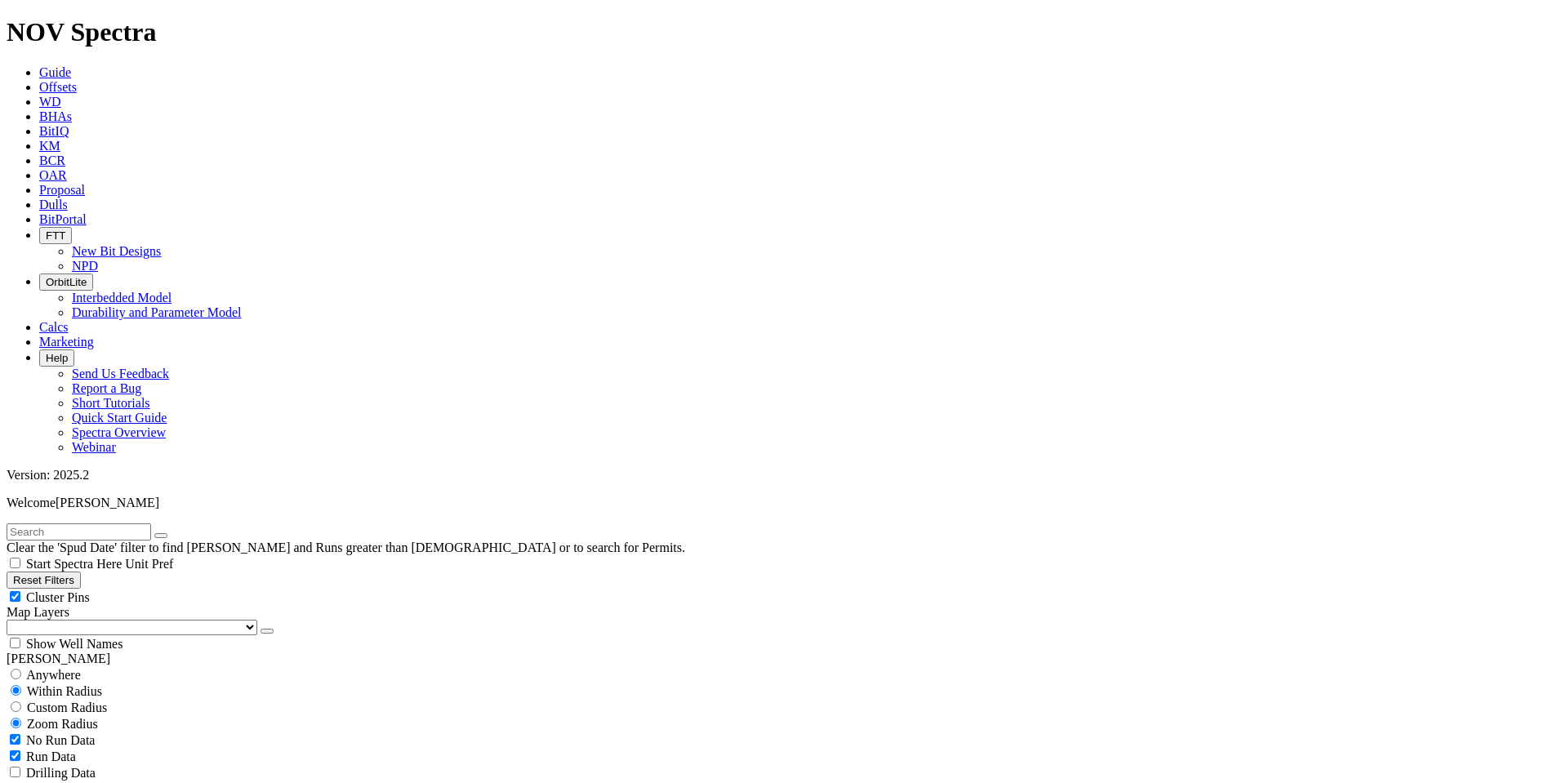
select select "9.875"
checkbox input "false"
select select "? number:9.875 ?"
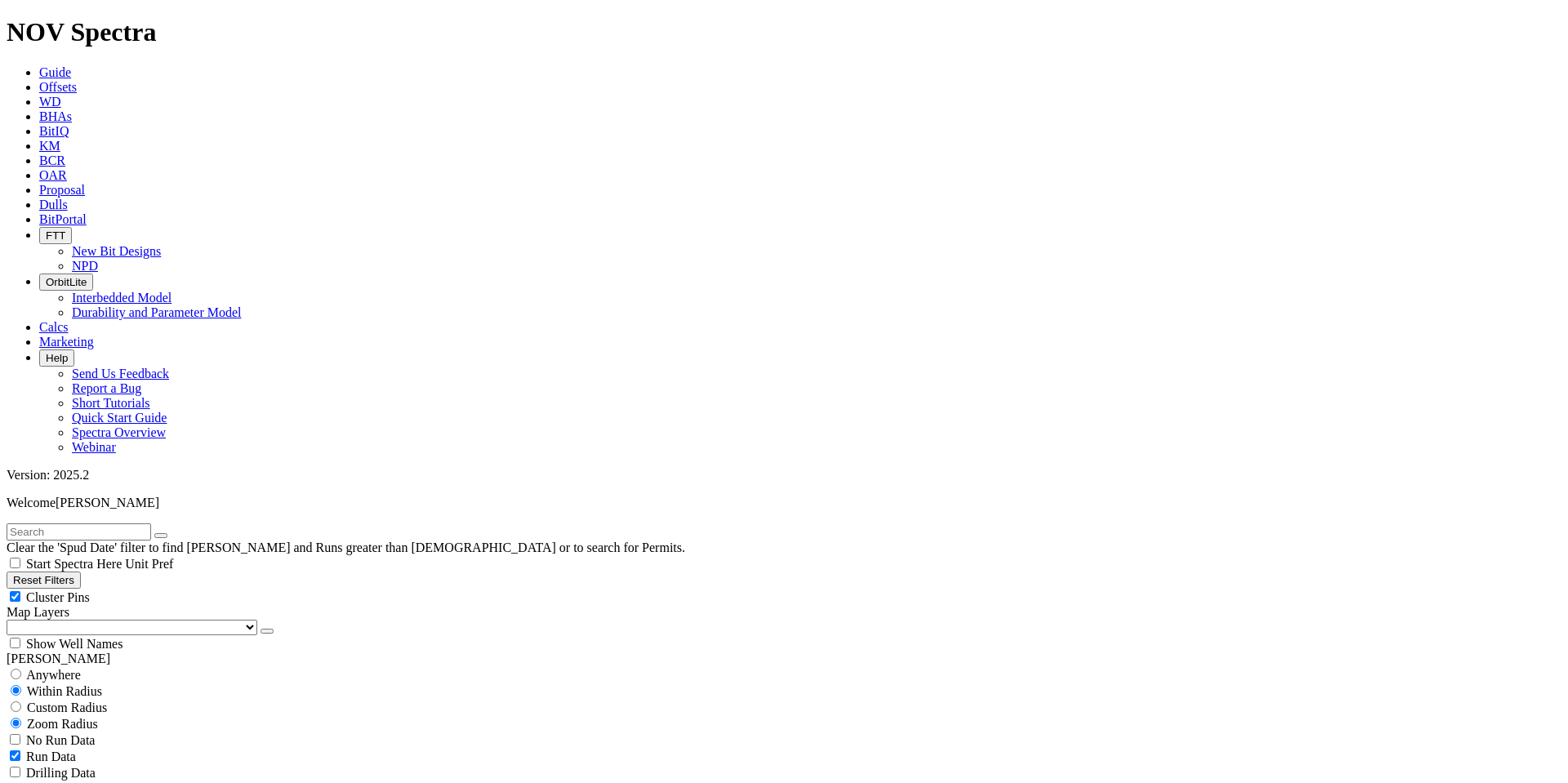
scroll to position [490, 0]
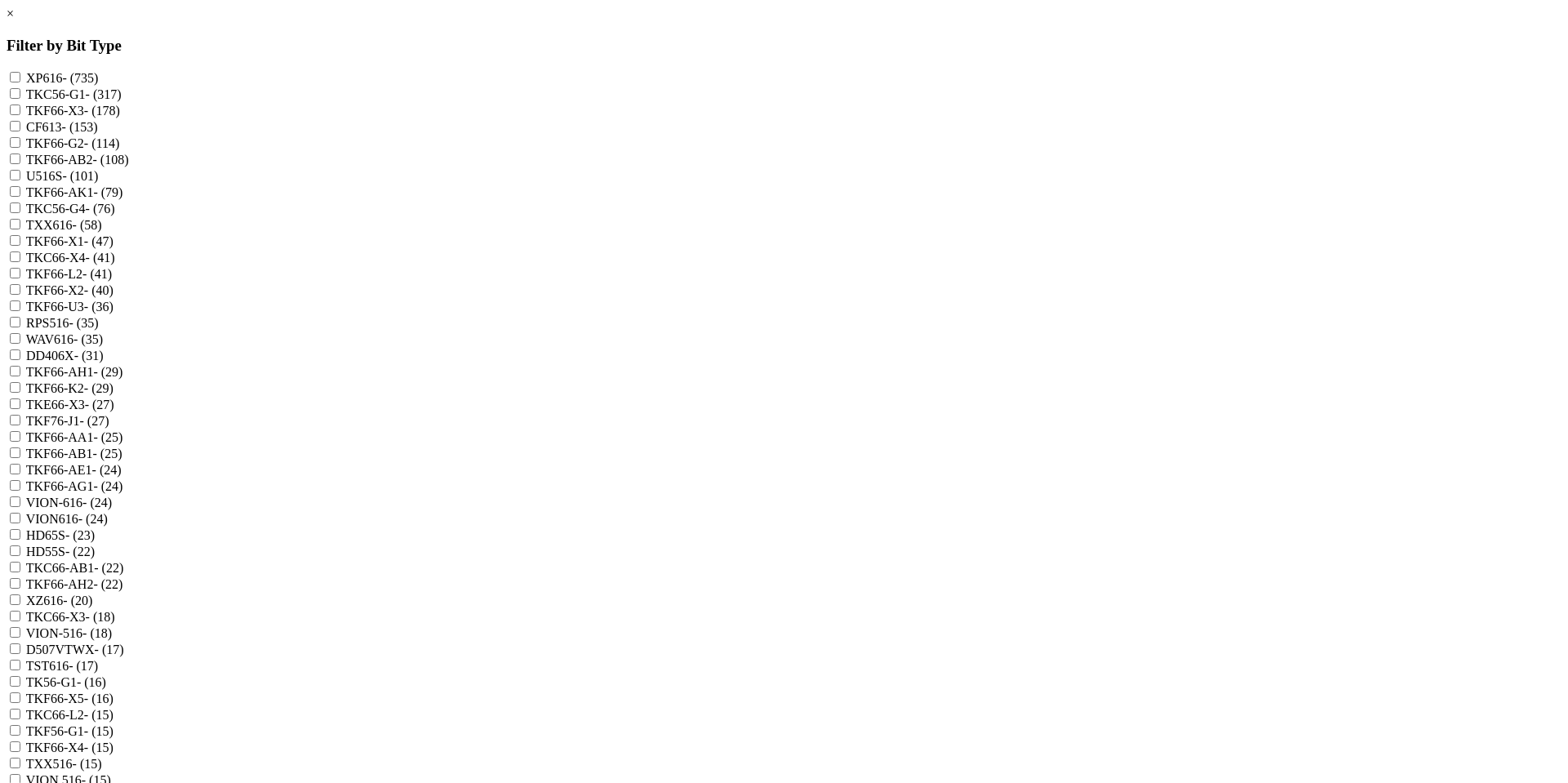
click at [20, 164] on input "TKF66-AB2 - (108)" at bounding box center [14, 158] width 11 height 11
checkbox input "true"
